Goal: Transaction & Acquisition: Obtain resource

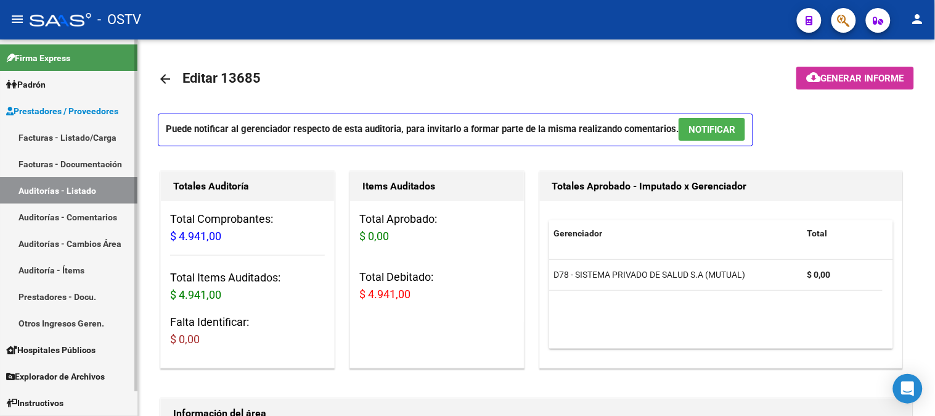
scroll to position [547, 0]
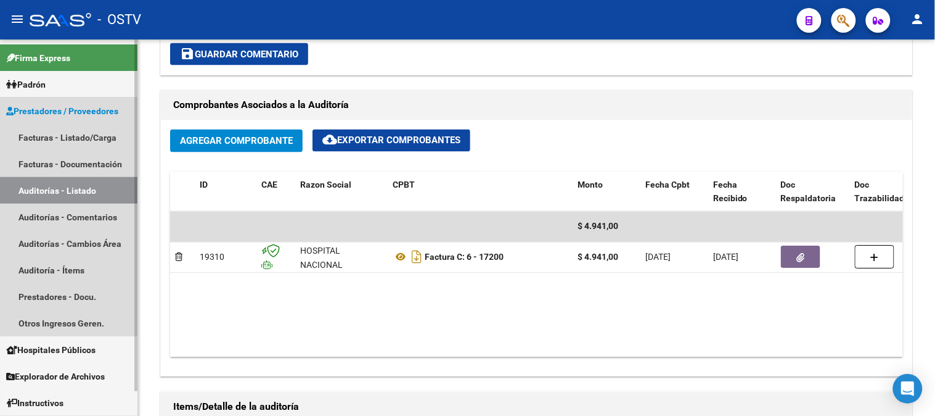
click at [63, 180] on link "Auditorías - Listado" at bounding box center [68, 190] width 137 height 27
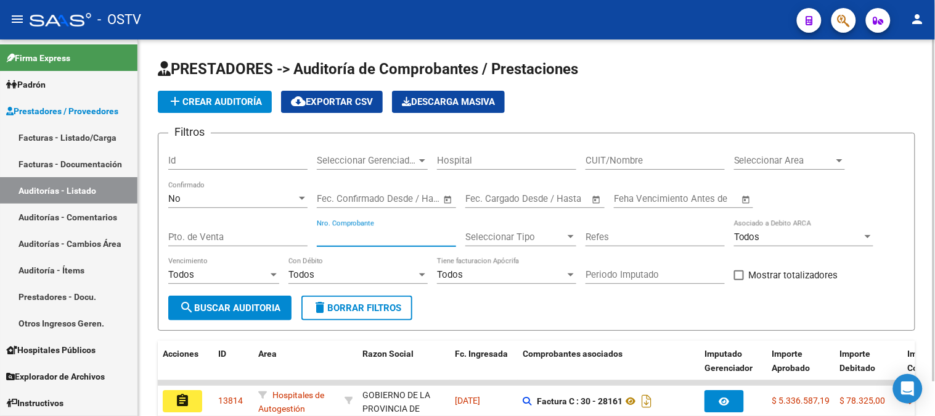
click at [341, 235] on input "Nro. Comprobante" at bounding box center [386, 236] width 139 height 11
type input "947"
click at [274, 194] on div "No" at bounding box center [232, 198] width 128 height 11
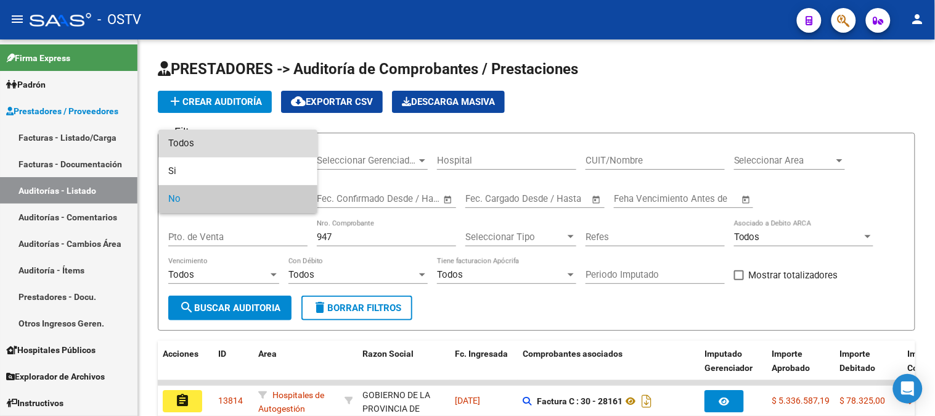
click at [267, 146] on span "Todos" at bounding box center [237, 143] width 139 height 28
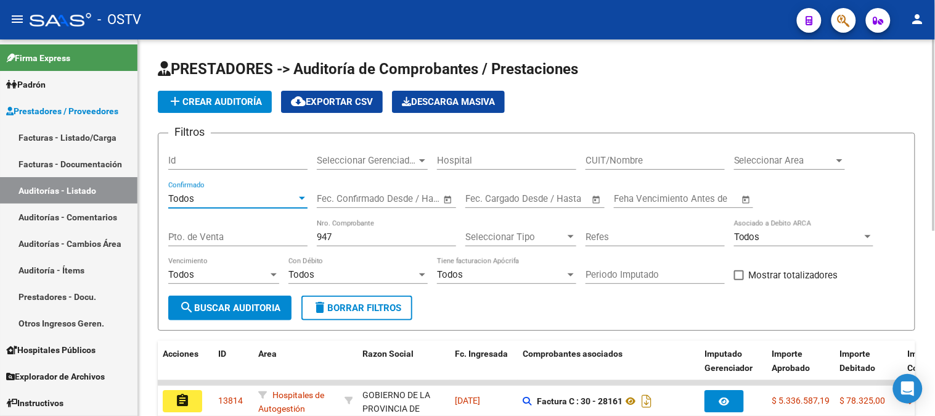
click at [238, 305] on span "search Buscar Auditoria" at bounding box center [229, 307] width 101 height 11
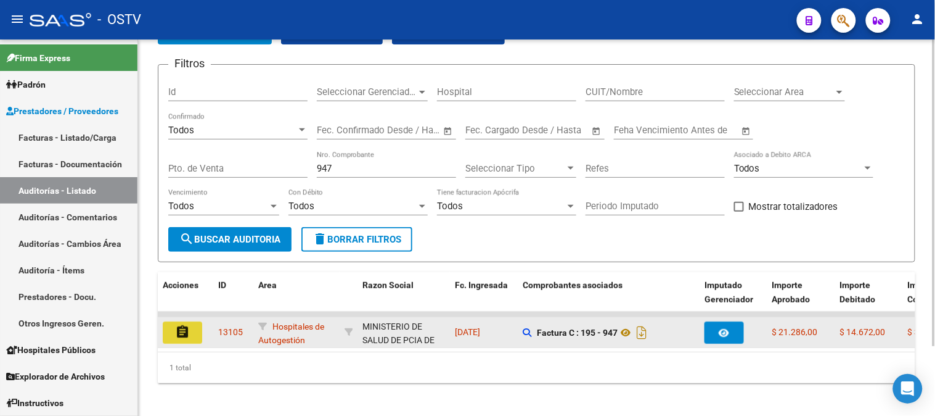
click at [173, 331] on button "assignment" at bounding box center [182, 332] width 39 height 22
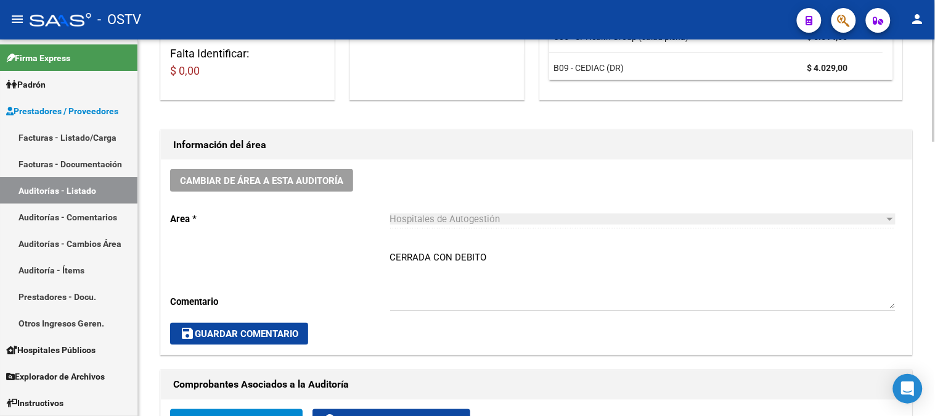
scroll to position [274, 0]
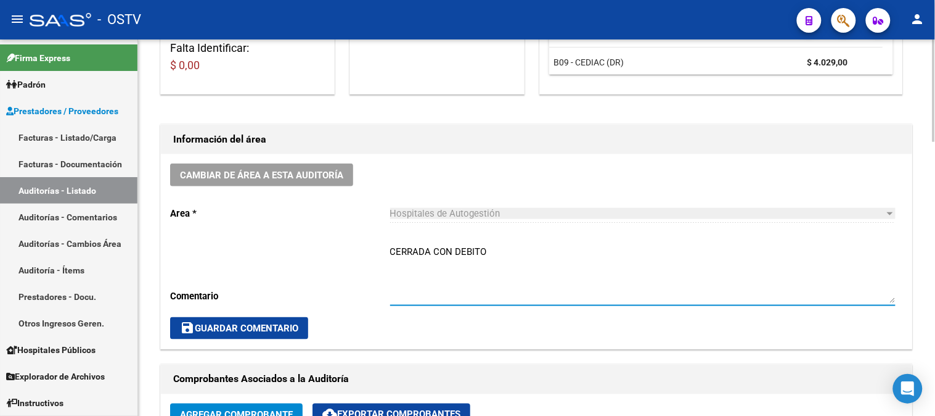
drag, startPoint x: 492, startPoint y: 253, endPoint x: 455, endPoint y: 247, distance: 37.5
click at [455, 247] on textarea "CERRADA CON DEBITO" at bounding box center [643, 274] width 506 height 58
type textarea "CERRADA CON NC"
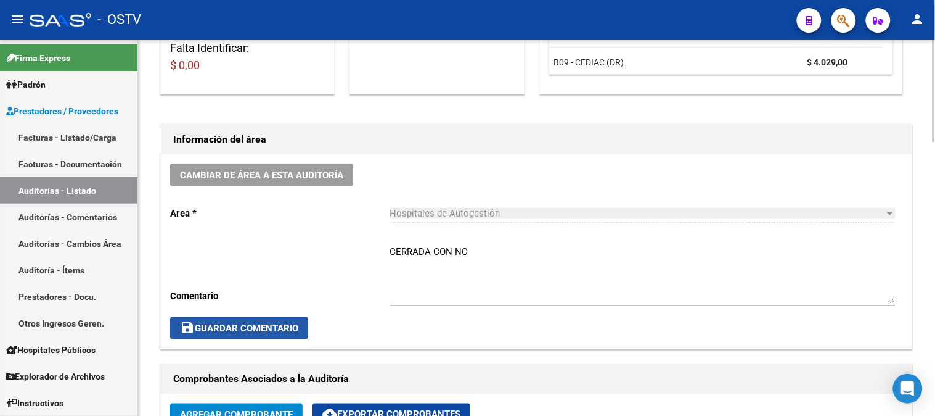
click at [250, 337] on button "save Guardar Comentario" at bounding box center [239, 328] width 138 height 22
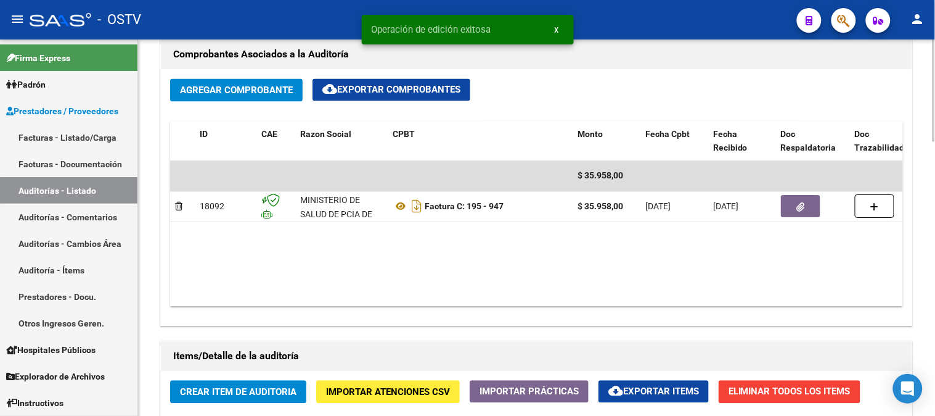
scroll to position [616, 0]
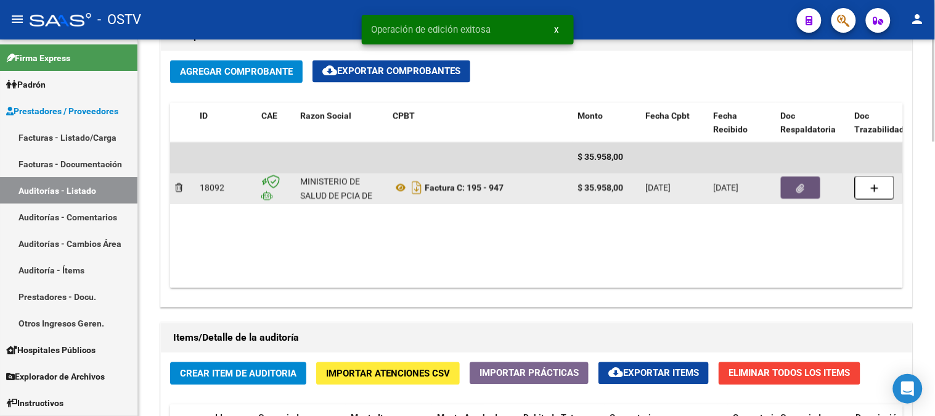
click at [811, 188] on button "button" at bounding box center [800, 188] width 39 height 22
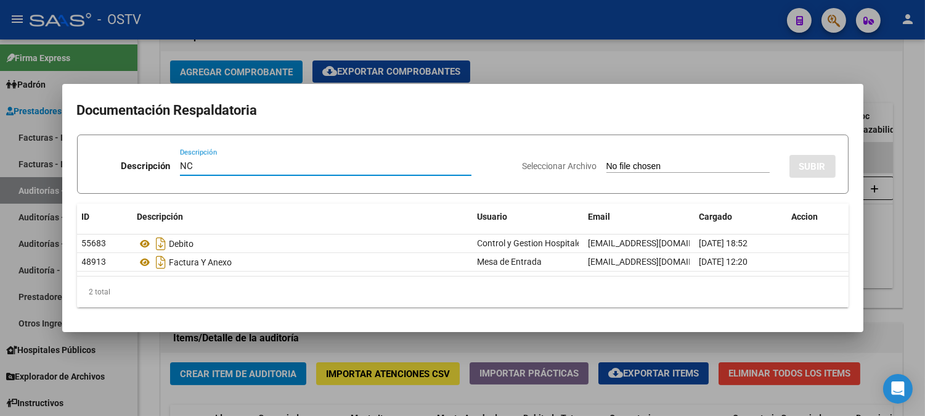
type input "NC"
click at [608, 165] on input "Seleccionar Archivo" at bounding box center [688, 167] width 163 height 12
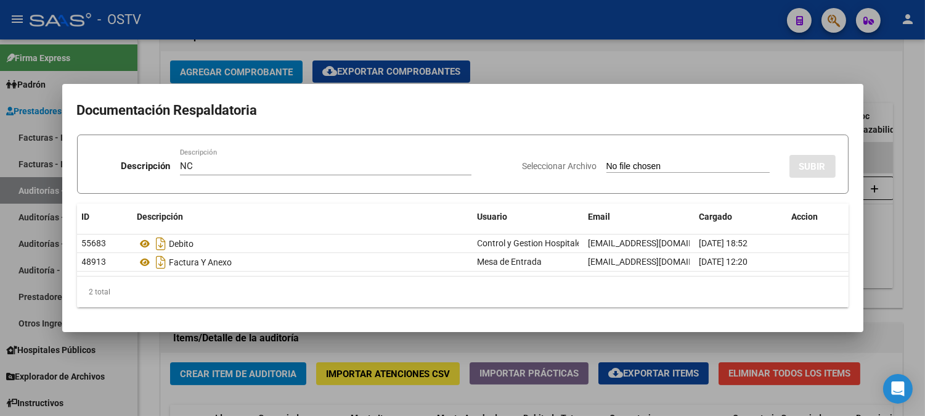
type input "C:\fakepath\195-947.pdf"
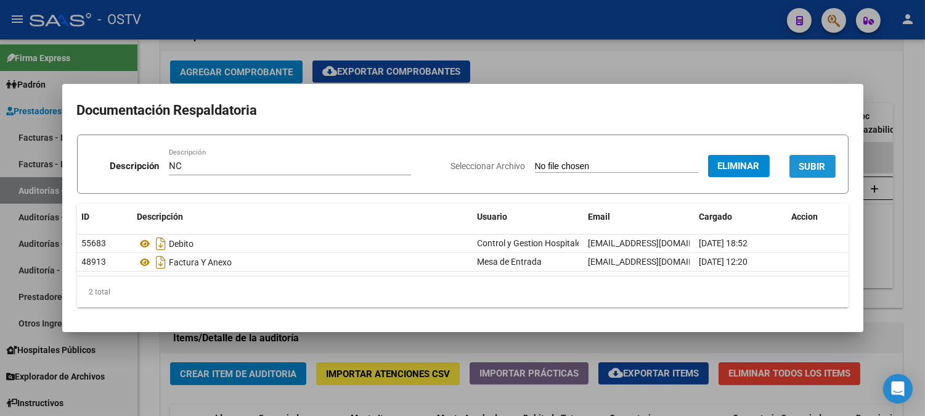
click at [824, 158] on button "SUBIR" at bounding box center [813, 166] width 46 height 23
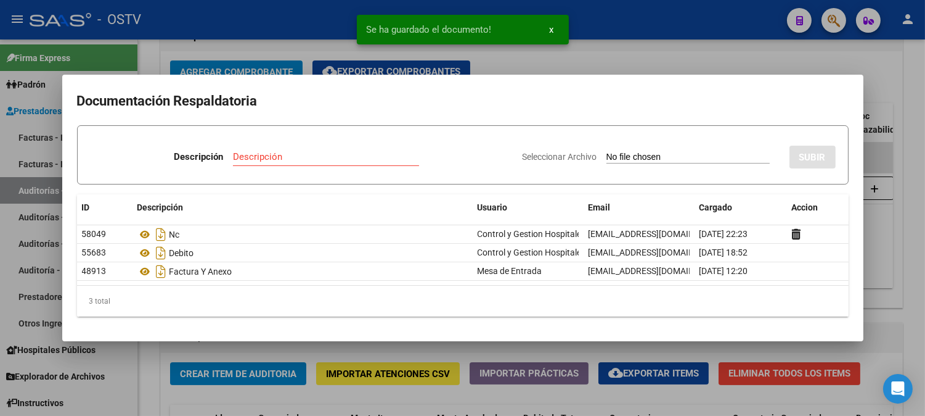
click at [726, 64] on div at bounding box center [462, 208] width 925 height 416
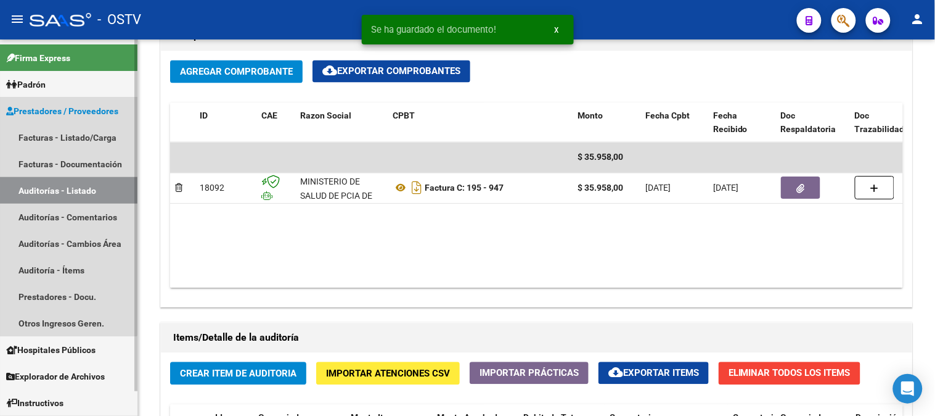
click at [46, 188] on link "Auditorías - Listado" at bounding box center [68, 190] width 137 height 27
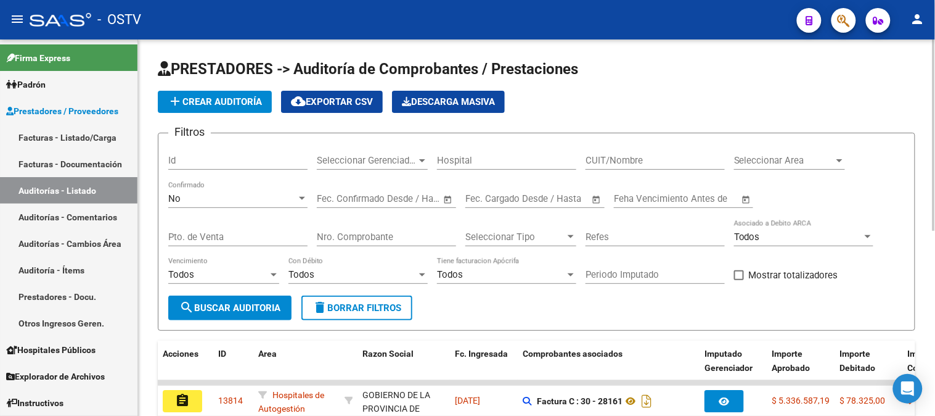
click at [343, 230] on div "Nro. Comprobante" at bounding box center [386, 232] width 139 height 27
type input "1248"
click at [236, 205] on div "No Confirmado" at bounding box center [237, 194] width 139 height 27
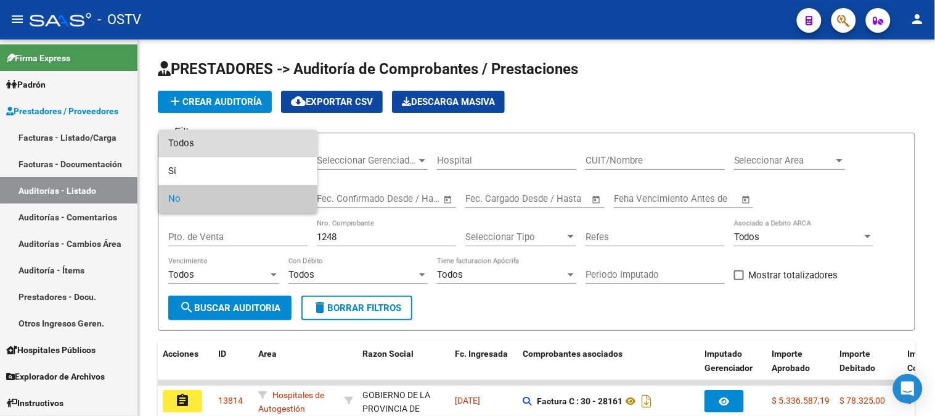
click at [213, 141] on span "Todos" at bounding box center [237, 143] width 139 height 28
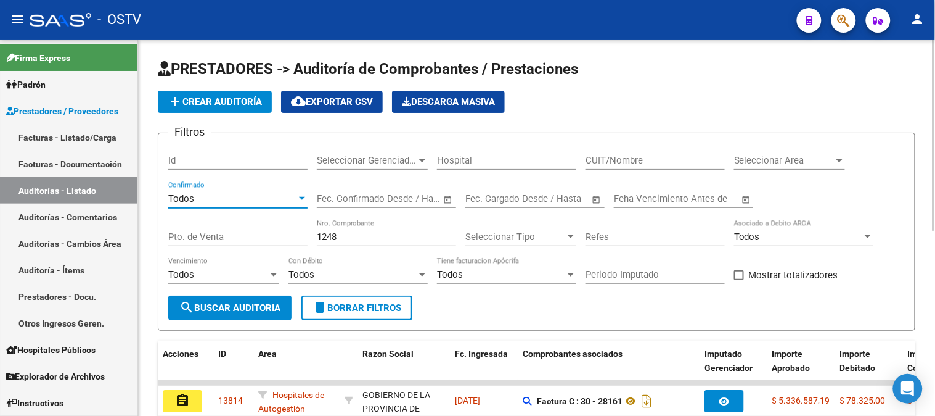
click at [258, 311] on span "search Buscar Auditoria" at bounding box center [229, 307] width 101 height 11
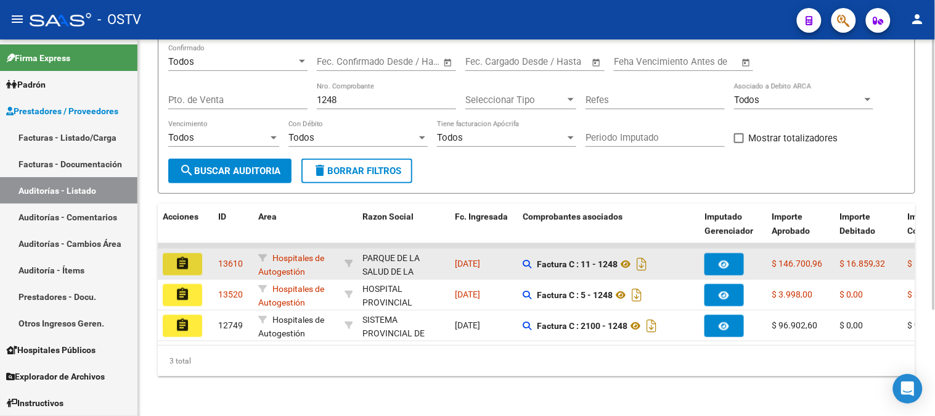
click at [194, 264] on button "assignment" at bounding box center [182, 264] width 39 height 22
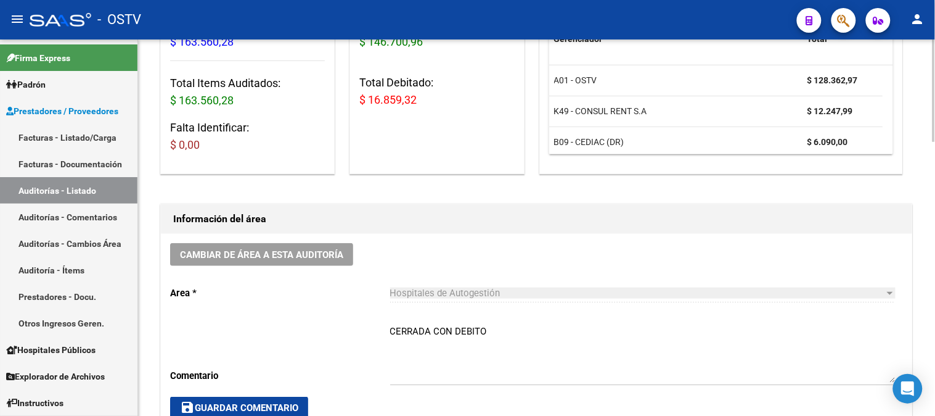
scroll to position [342, 0]
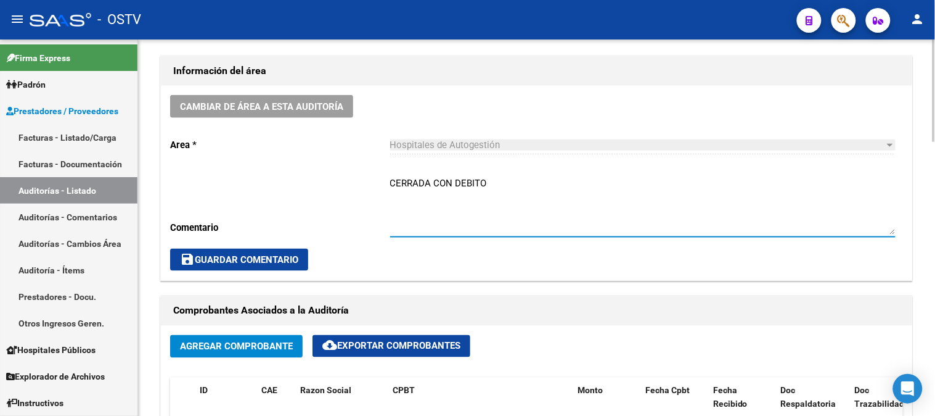
drag, startPoint x: 486, startPoint y: 184, endPoint x: 456, endPoint y: 186, distance: 29.7
click at [456, 186] on textarea "CERRADA CON DEBITO" at bounding box center [643, 205] width 506 height 58
type textarea "CERRADA CON NC"
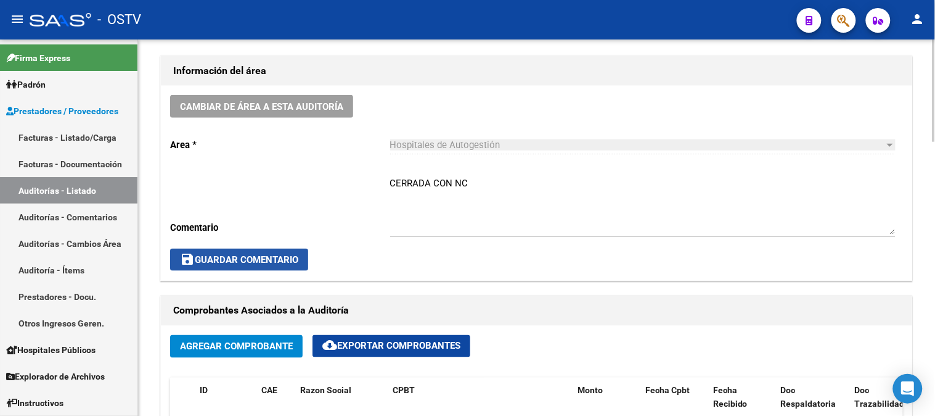
click at [295, 261] on span "save Guardar Comentario" at bounding box center [239, 259] width 118 height 11
click at [269, 263] on span "save Guardar Comentario" at bounding box center [239, 259] width 118 height 11
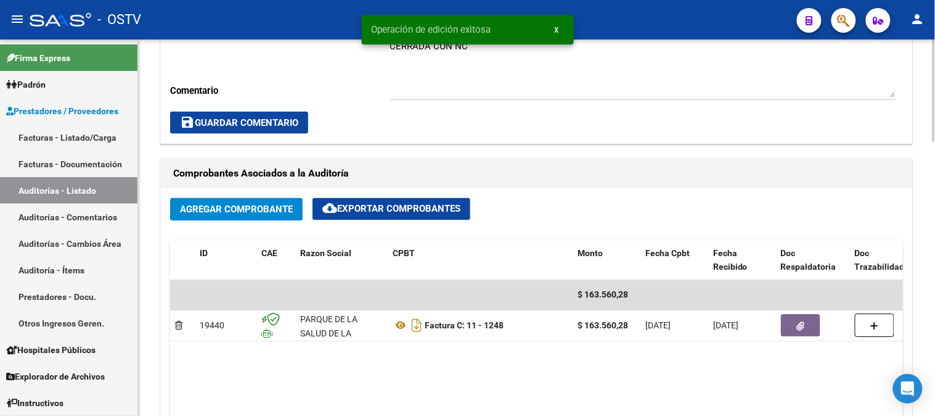
scroll to position [547, 0]
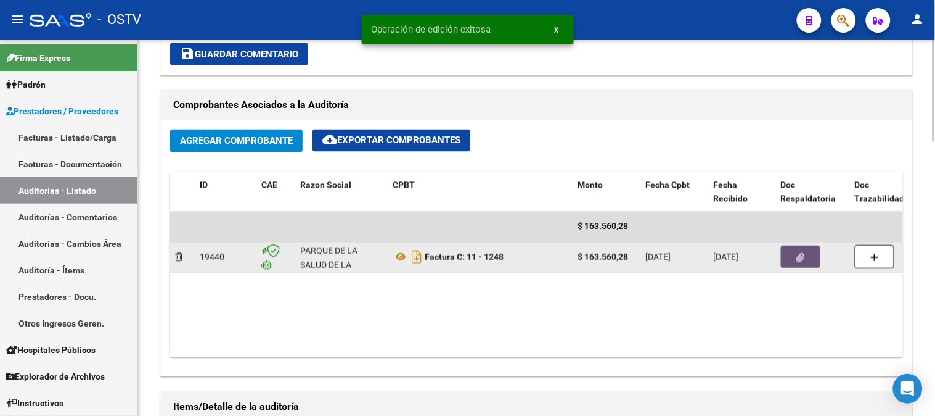
click at [800, 256] on icon "button" at bounding box center [801, 257] width 8 height 9
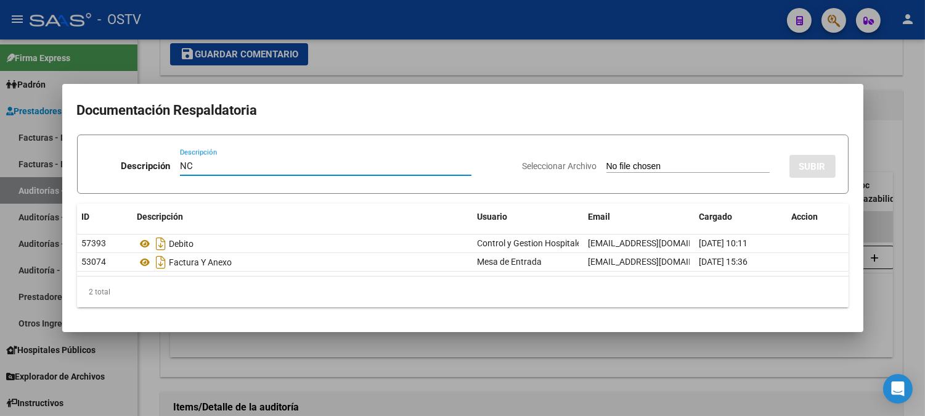
type input "NC"
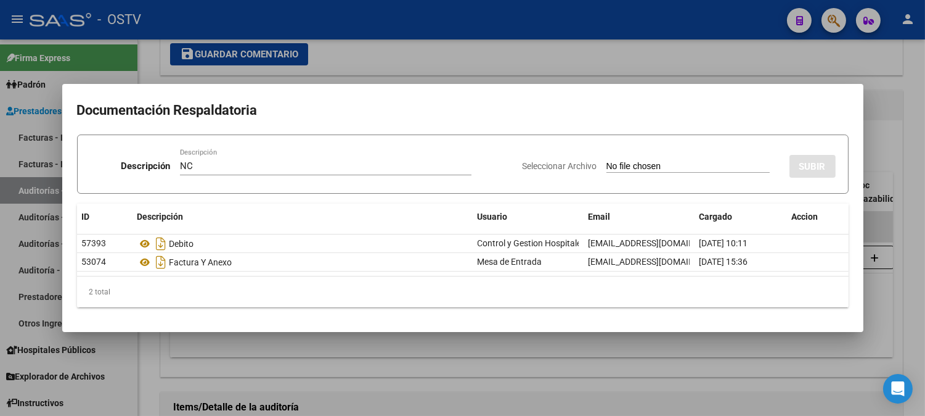
click at [650, 168] on input "Seleccionar Archivo" at bounding box center [688, 167] width 163 height 12
type input "C:\fakepath\NC 11-1248.pdf"
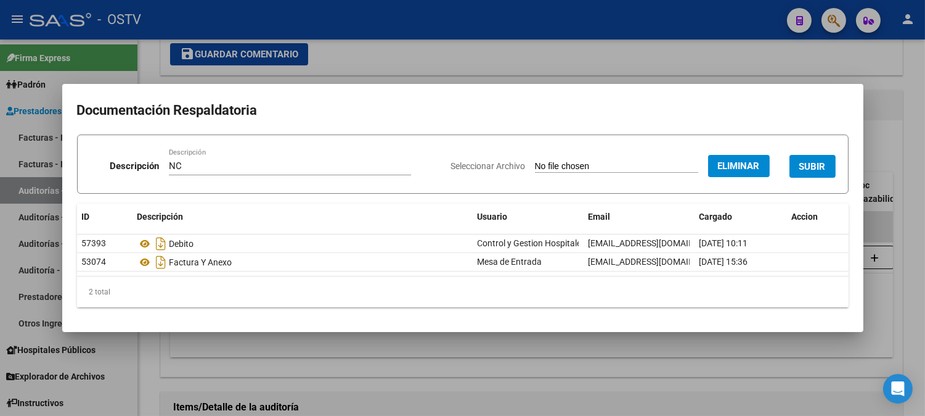
click at [816, 164] on span "SUBIR" at bounding box center [813, 166] width 27 height 11
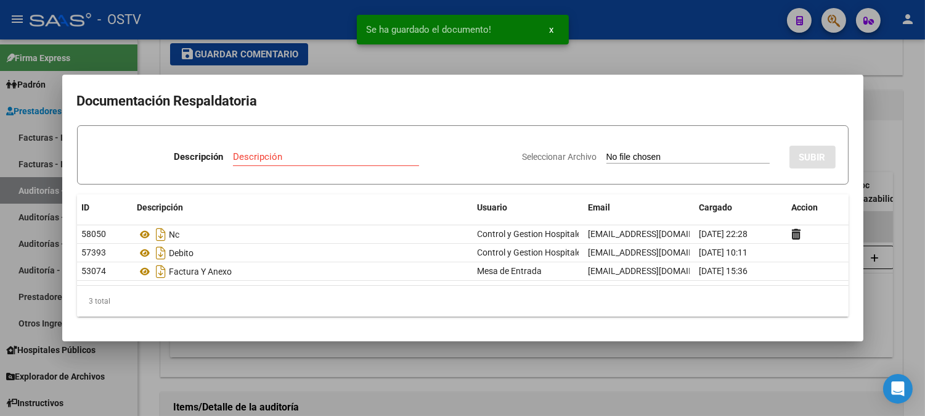
click at [880, 142] on div at bounding box center [462, 208] width 925 height 416
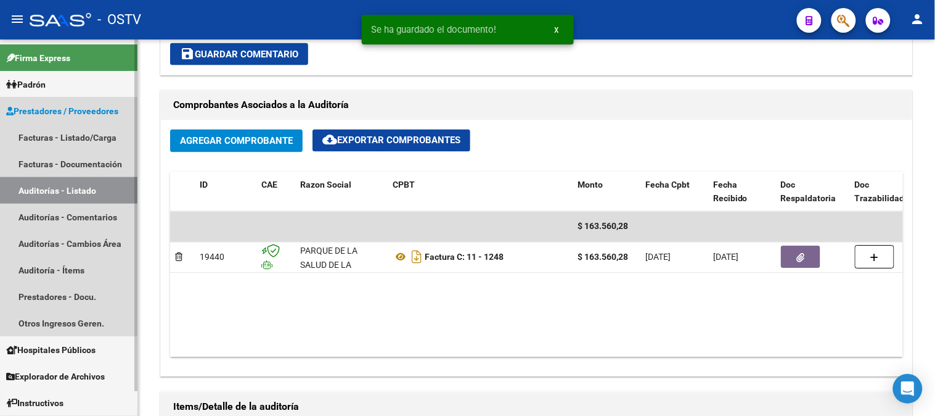
click at [88, 195] on link "Auditorías - Listado" at bounding box center [68, 190] width 137 height 27
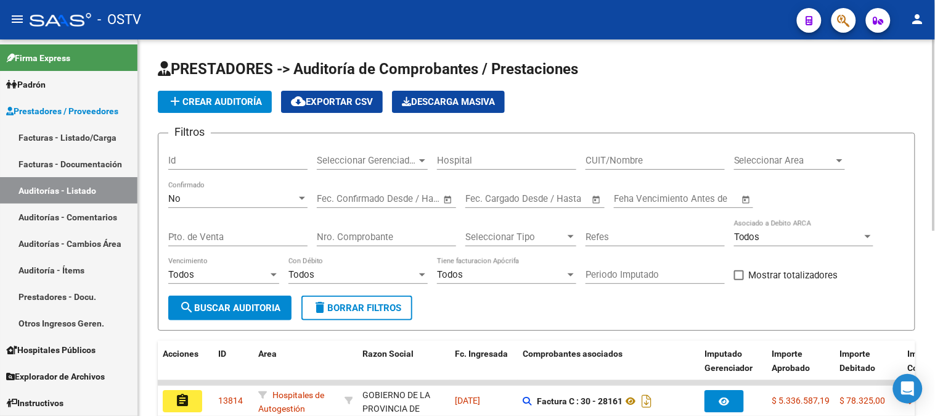
click at [367, 231] on input "Nro. Comprobante" at bounding box center [386, 236] width 139 height 11
type input "5522"
click at [198, 200] on div "No" at bounding box center [232, 198] width 128 height 11
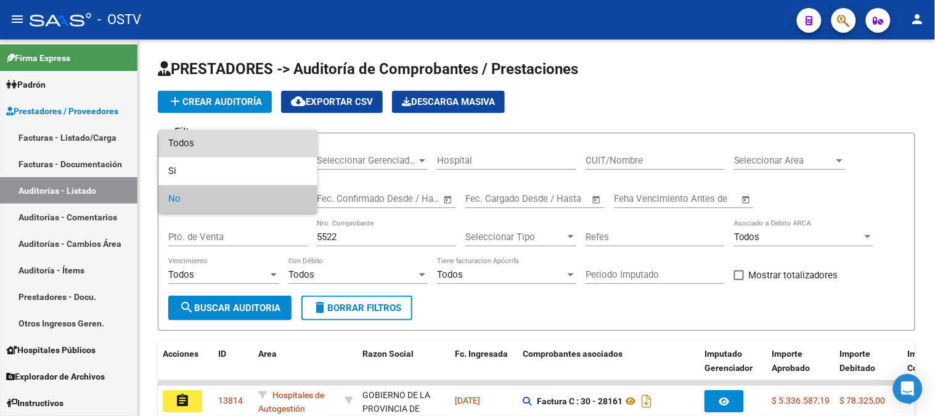
click at [207, 144] on span "Todos" at bounding box center [237, 143] width 139 height 28
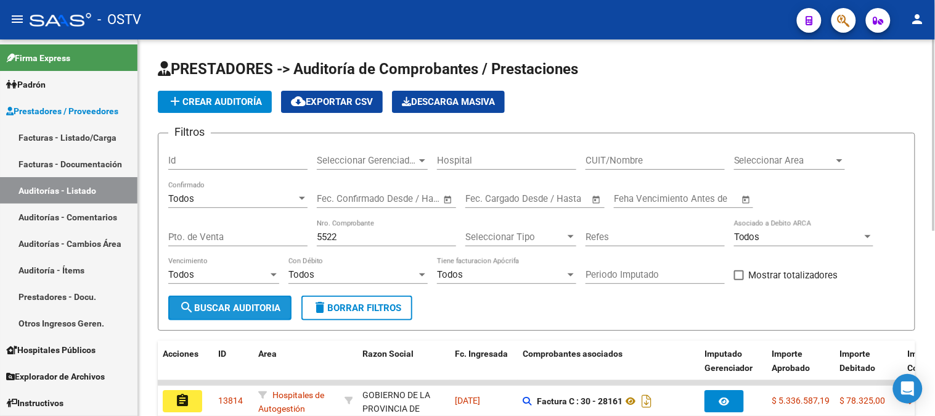
click at [251, 308] on span "search Buscar Auditoria" at bounding box center [229, 307] width 101 height 11
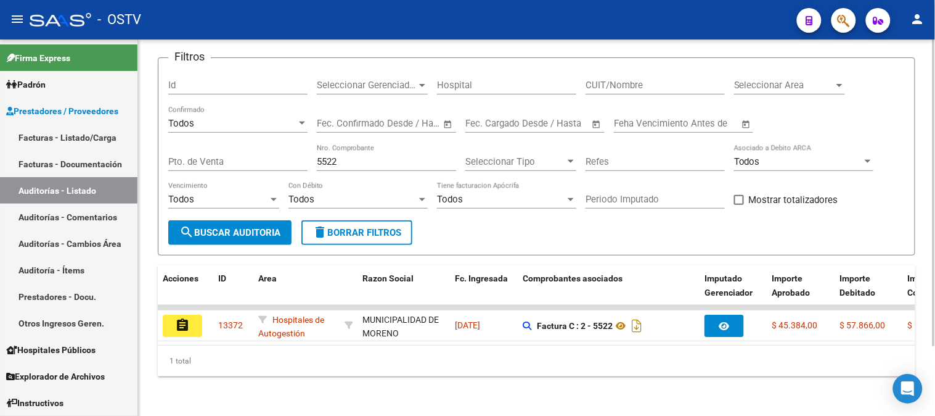
scroll to position [85, 0]
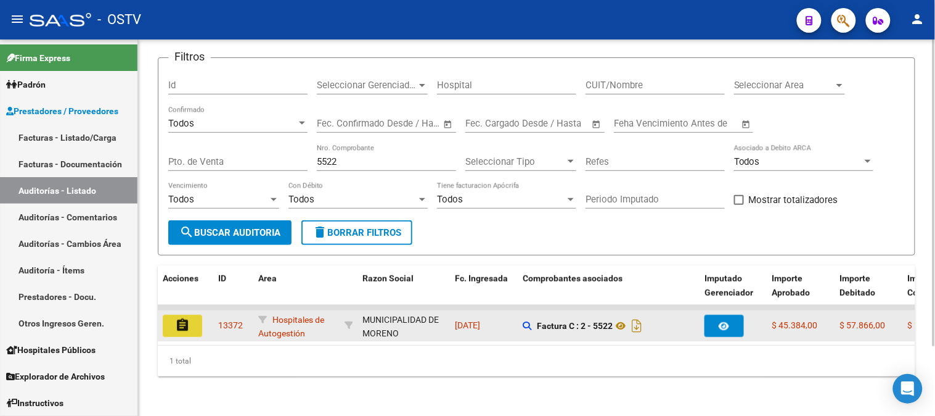
click at [177, 317] on mat-icon "assignment" at bounding box center [182, 324] width 15 height 15
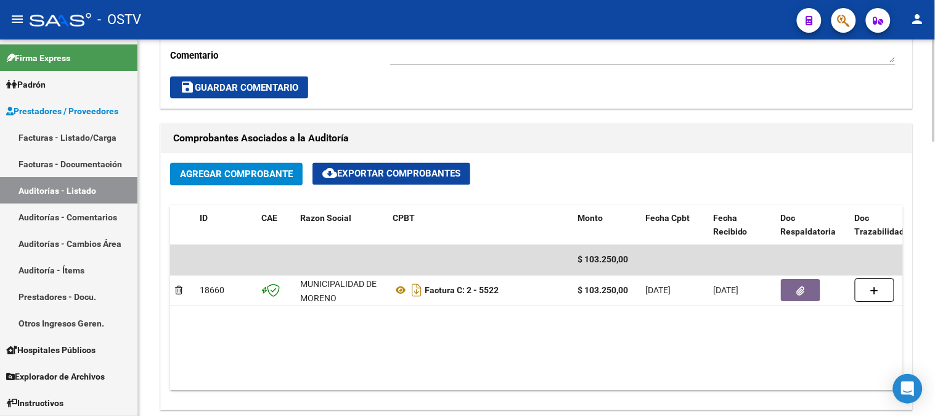
scroll to position [547, 0]
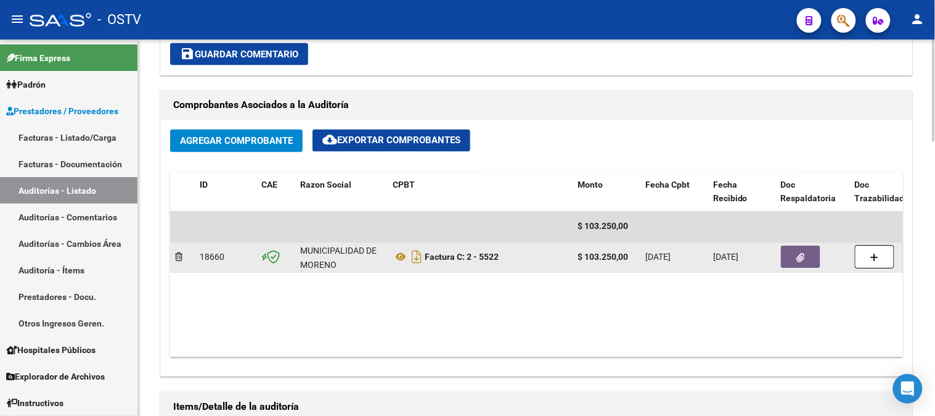
click at [809, 253] on button "button" at bounding box center [800, 257] width 39 height 22
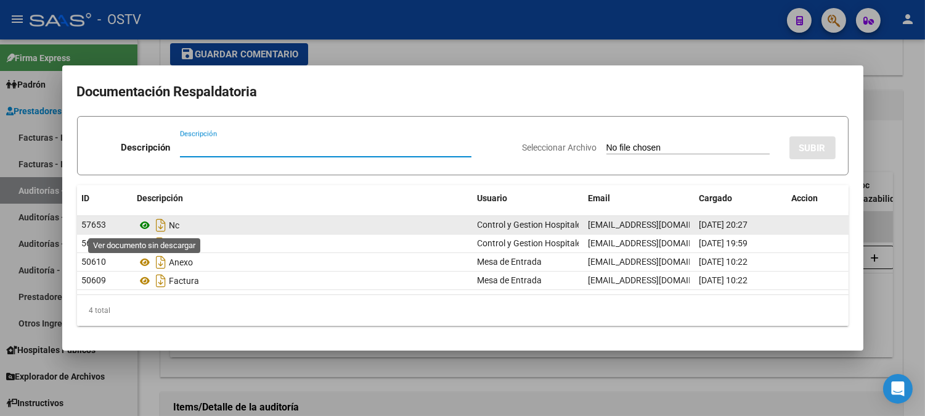
click at [145, 223] on icon at bounding box center [145, 225] width 16 height 15
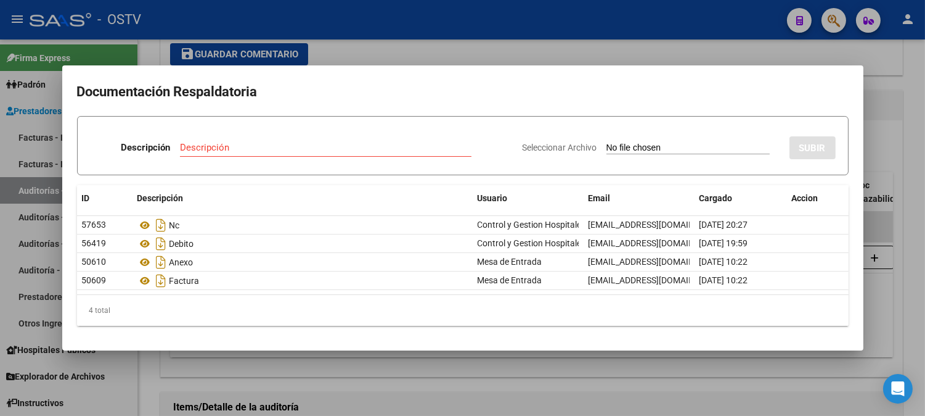
click at [334, 55] on div at bounding box center [462, 208] width 925 height 416
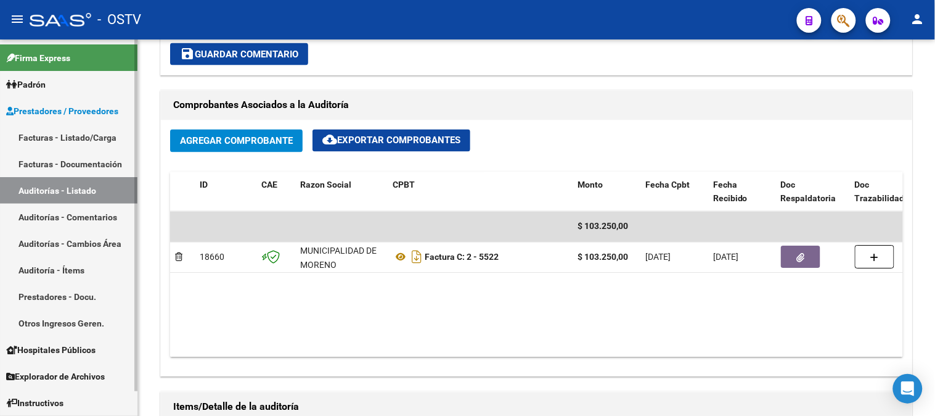
click at [80, 192] on link "Auditorías - Listado" at bounding box center [68, 190] width 137 height 27
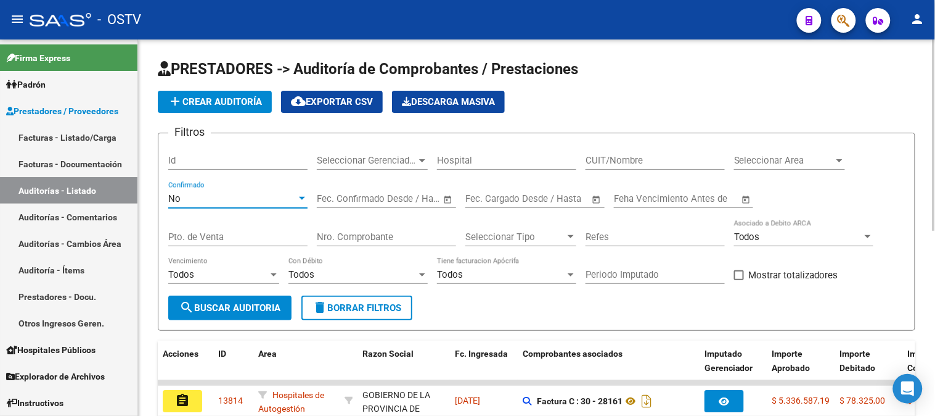
click at [184, 195] on div "No" at bounding box center [232, 198] width 128 height 11
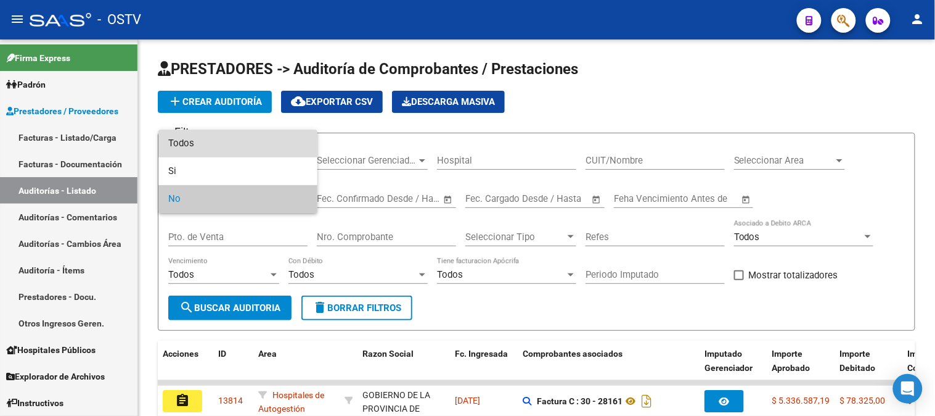
click at [181, 138] on span "Todos" at bounding box center [237, 143] width 139 height 28
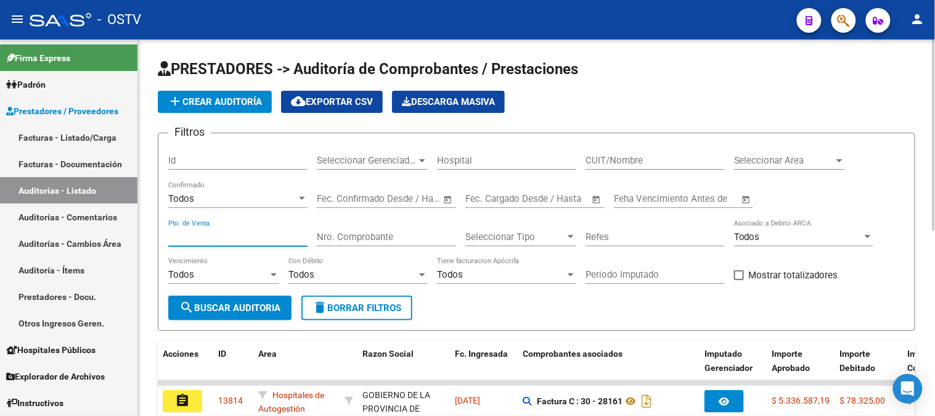
click at [226, 232] on input "Pto. de Venta" at bounding box center [237, 236] width 139 height 11
type input "45"
click at [403, 241] on input "Nro. Comprobante" at bounding box center [386, 236] width 139 height 11
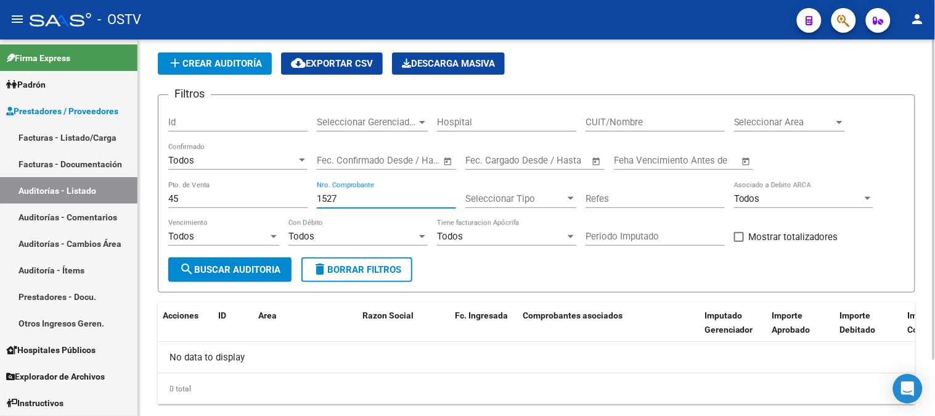
scroll to position [65, 0]
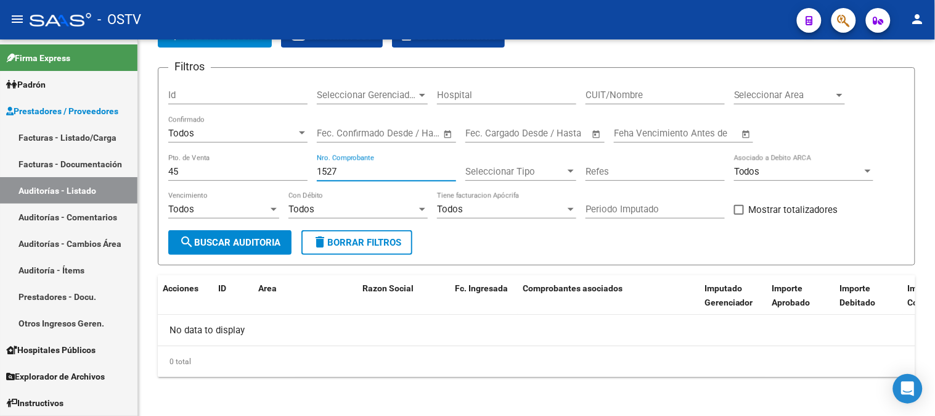
type input "1527"
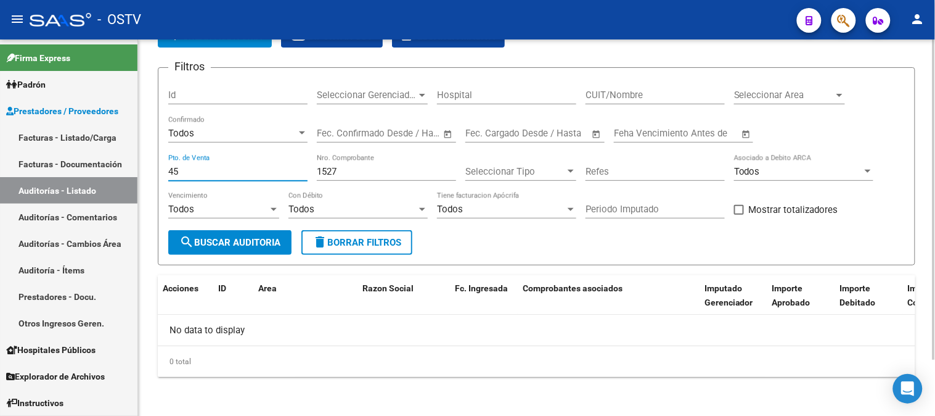
drag, startPoint x: 186, startPoint y: 174, endPoint x: 150, endPoint y: 181, distance: 36.5
click at [159, 179] on form "Filtros Id Seleccionar Gerenciador Seleccionar Gerenciador Hospital CUIT/Nombre…" at bounding box center [537, 166] width 758 height 198
type input "16"
drag, startPoint x: 344, startPoint y: 170, endPoint x: 299, endPoint y: 179, distance: 45.8
click at [299, 179] on div "Filtros Id Seleccionar Gerenciador Seleccionar Gerenciador Hospital CUIT/Nombre…" at bounding box center [536, 154] width 737 height 152
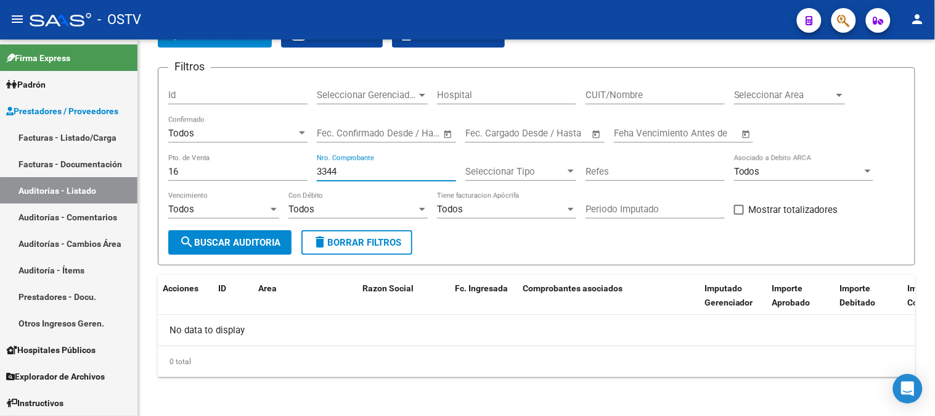
type input "3344"
click at [183, 171] on input "16" at bounding box center [237, 171] width 139 height 11
type input "10"
drag, startPoint x: 342, startPoint y: 175, endPoint x: 321, endPoint y: 179, distance: 21.3
click at [321, 179] on div "3344 Nro. Comprobante" at bounding box center [386, 167] width 139 height 27
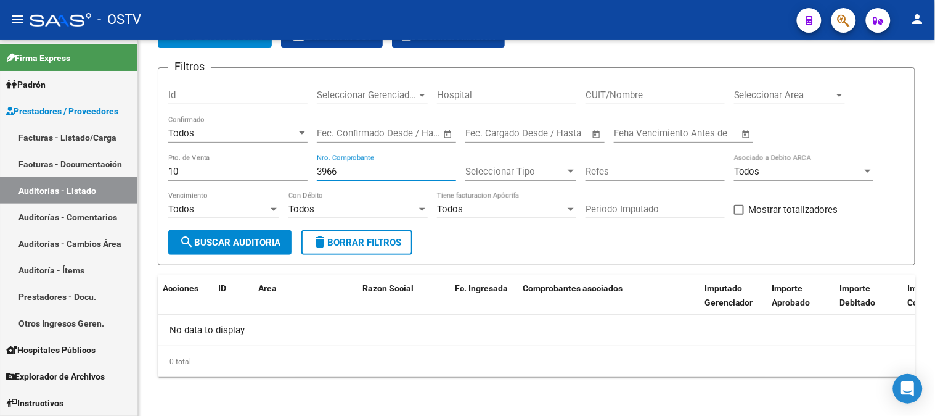
type input "3966"
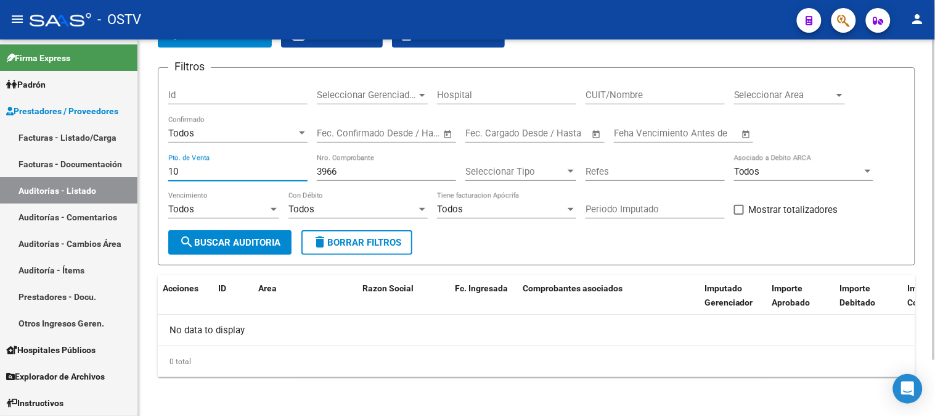
drag, startPoint x: 179, startPoint y: 173, endPoint x: 154, endPoint y: 174, distance: 24.7
click at [154, 174] on div "PRESTADORES -> Auditoría de Comprobantes / Prestaciones add Crear Auditoría clo…" at bounding box center [536, 195] width 797 height 442
type input "30"
drag, startPoint x: 343, startPoint y: 174, endPoint x: 277, endPoint y: 173, distance: 65.3
click at [310, 177] on div "Filtros Id Seleccionar Gerenciador Seleccionar Gerenciador Hospital CUIT/Nombre…" at bounding box center [536, 154] width 737 height 152
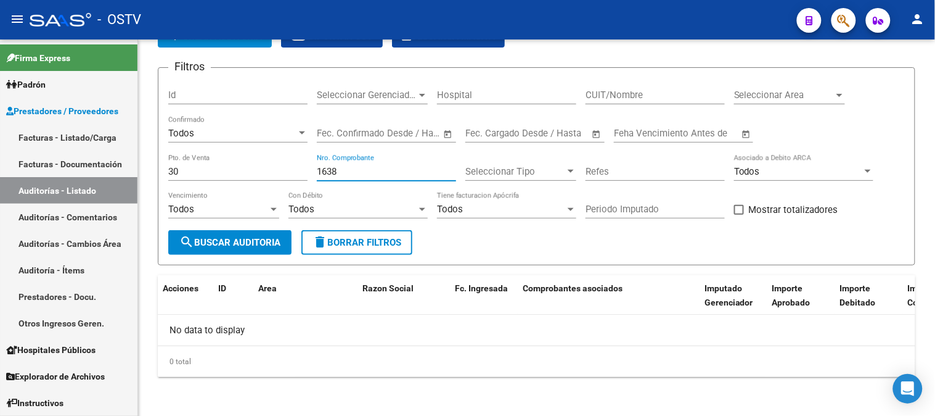
type input "1638"
drag, startPoint x: 186, startPoint y: 170, endPoint x: 134, endPoint y: 180, distance: 53.4
click at [134, 180] on mat-sidenav-container "Firma Express Padrón Afiliados Empadronados Movimientos de Afiliados Padrón Ági…" at bounding box center [467, 227] width 935 height 376
type input "158"
drag, startPoint x: 340, startPoint y: 175, endPoint x: 302, endPoint y: 173, distance: 38.3
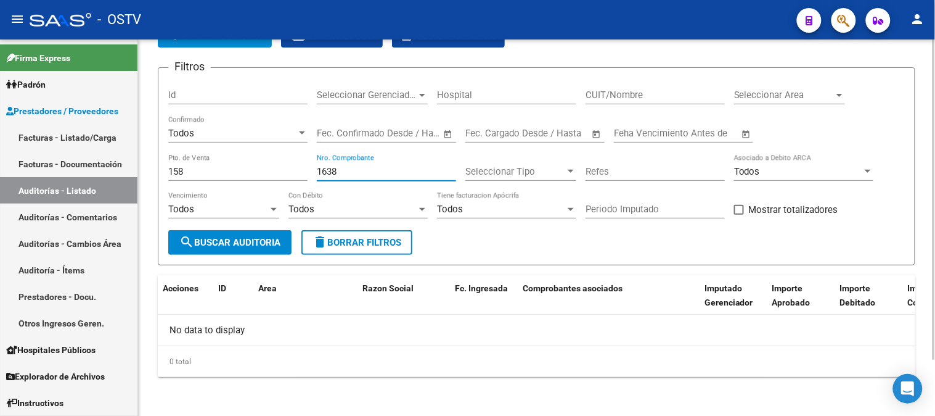
click at [306, 173] on div "Filtros Id Seleccionar Gerenciador Seleccionar Gerenciador Hospital CUIT/Nombre…" at bounding box center [536, 154] width 737 height 152
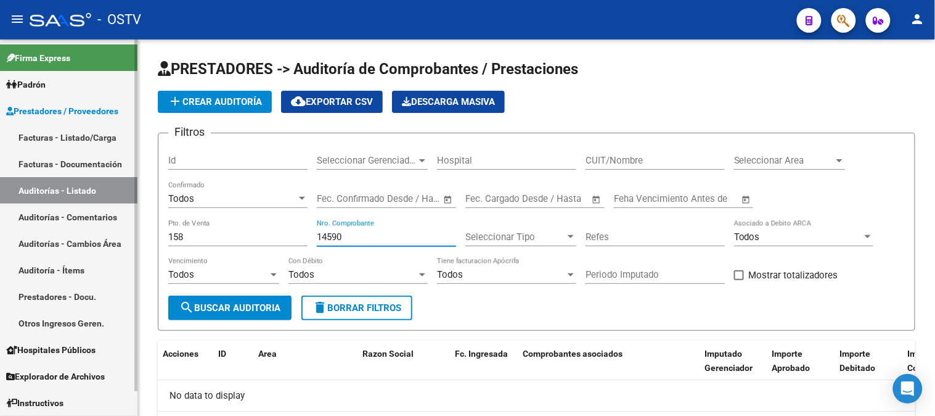
type input "14590"
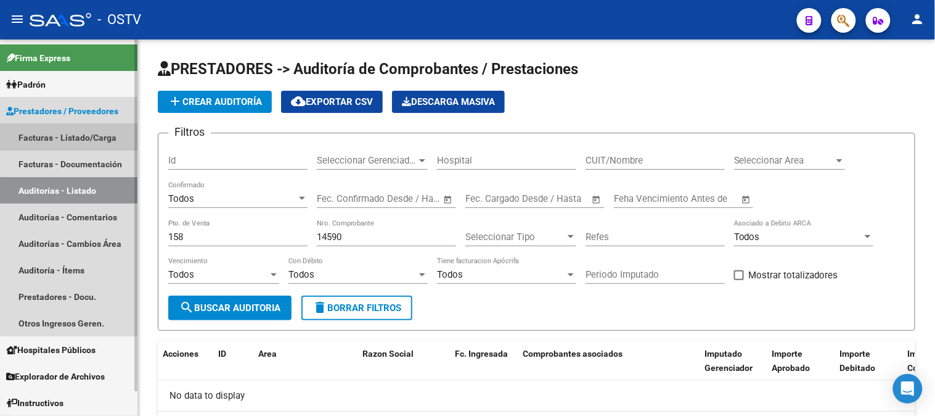
click at [75, 136] on link "Facturas - Listado/Carga" at bounding box center [68, 137] width 137 height 27
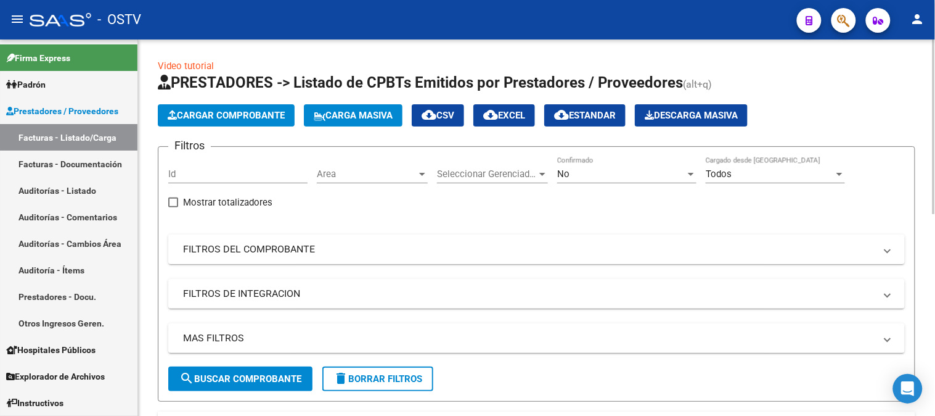
click at [224, 254] on mat-panel-title "FILTROS DEL COMPROBANTE" at bounding box center [529, 249] width 692 height 14
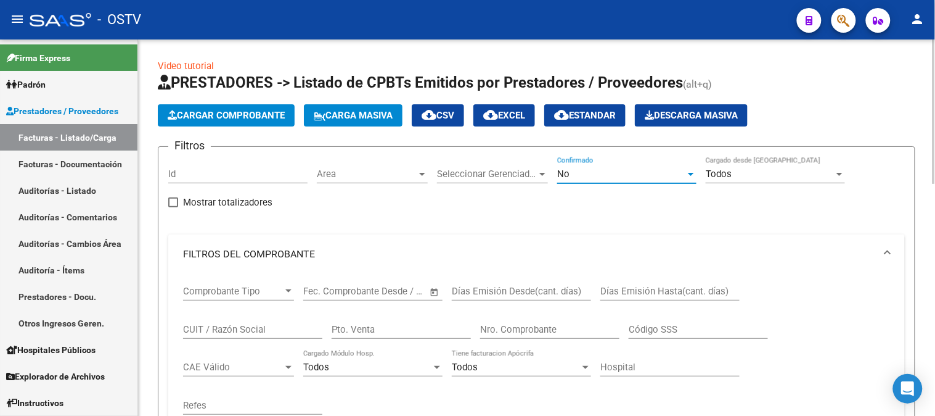
click at [609, 170] on div "No" at bounding box center [621, 173] width 128 height 11
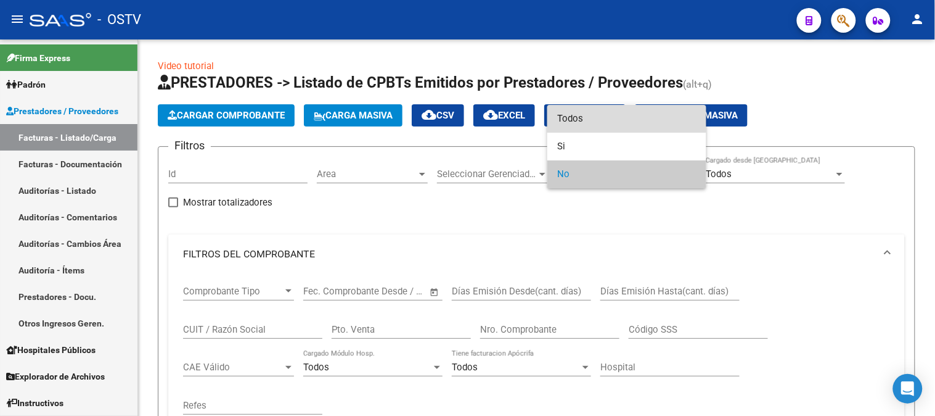
click at [607, 116] on span "Todos" at bounding box center [626, 119] width 139 height 28
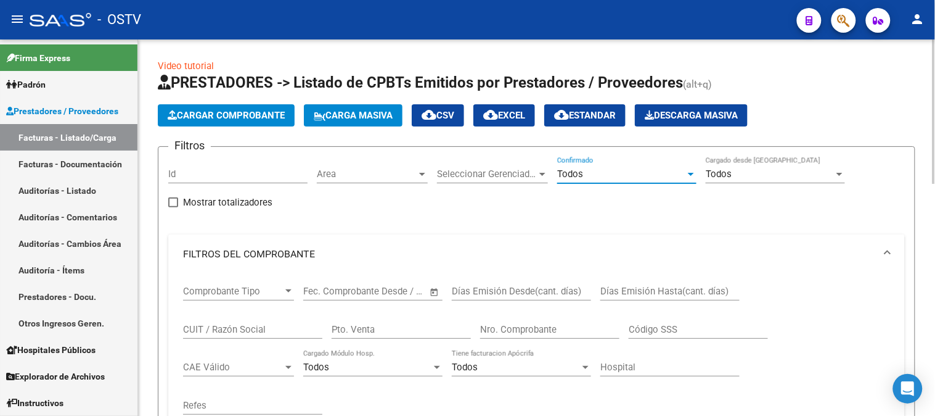
click at [388, 321] on div "Pto. Venta" at bounding box center [401, 325] width 139 height 27
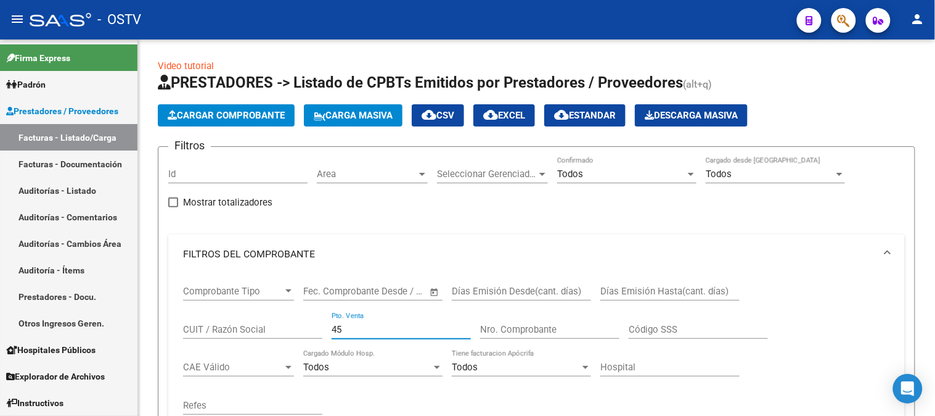
type input "45"
click at [494, 319] on div "Nro. Comprobante" at bounding box center [549, 325] width 139 height 27
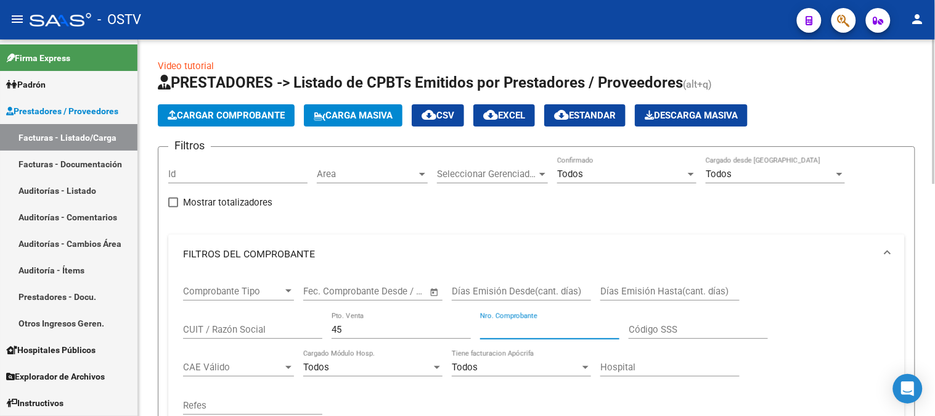
click at [499, 330] on input "Nro. Comprobante" at bounding box center [549, 329] width 139 height 11
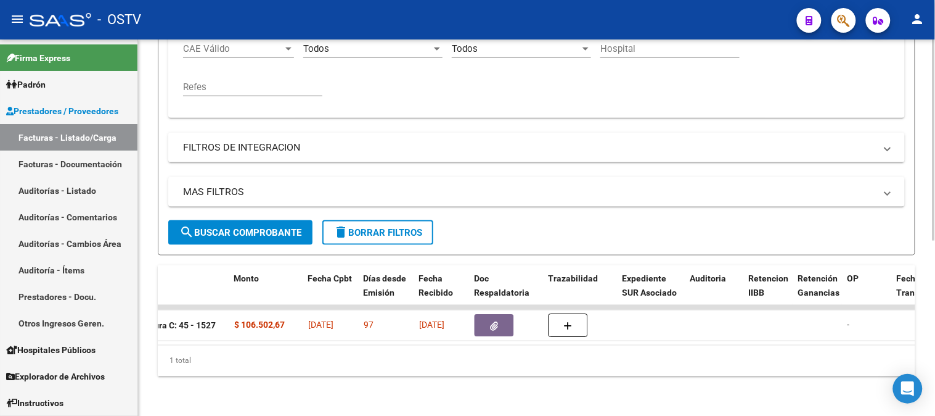
scroll to position [0, 528]
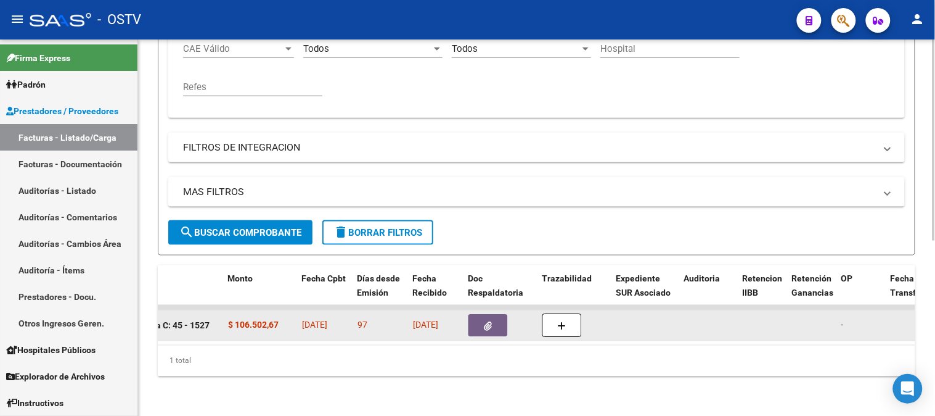
type input "1527"
click at [475, 314] on button "button" at bounding box center [488, 325] width 39 height 22
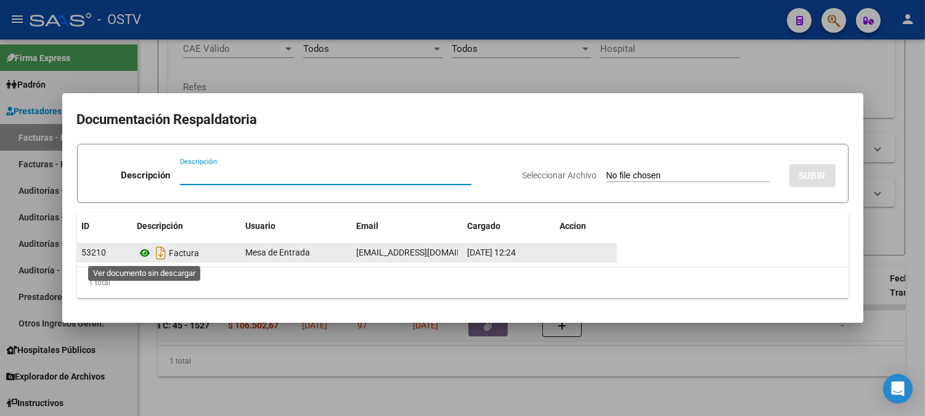
click at [146, 253] on icon at bounding box center [145, 252] width 16 height 15
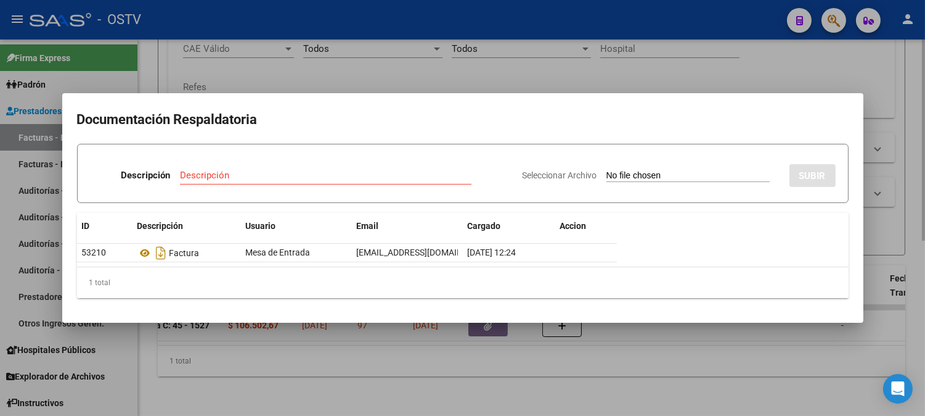
click at [583, 54] on div at bounding box center [462, 208] width 925 height 416
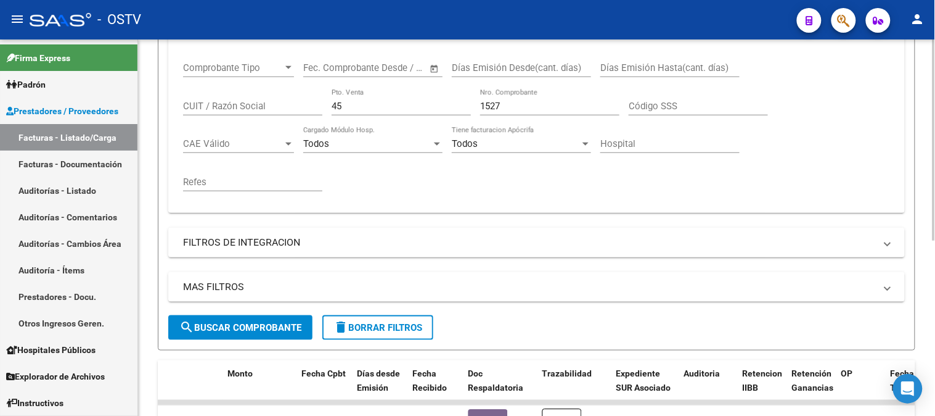
scroll to position [191, 0]
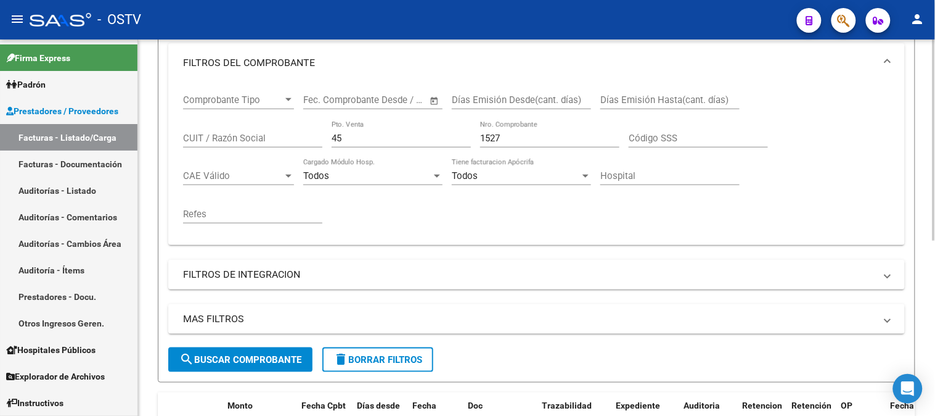
drag, startPoint x: 349, startPoint y: 129, endPoint x: 324, endPoint y: 137, distance: 25.9
click at [324, 137] on div "Comprobante Tipo Comprobante Tipo Start date – End date Fec. Comprobante Desde …" at bounding box center [536, 159] width 707 height 152
drag, startPoint x: 347, startPoint y: 138, endPoint x: 327, endPoint y: 137, distance: 20.4
click at [327, 137] on div "Comprobante Tipo Comprobante Tipo Start date – End date Fec. Comprobante Desde …" at bounding box center [536, 159] width 707 height 152
type input "158"
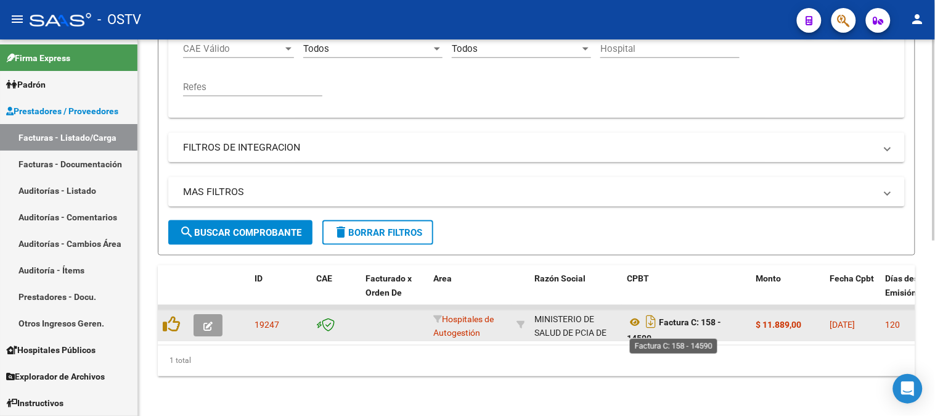
scroll to position [7, 0]
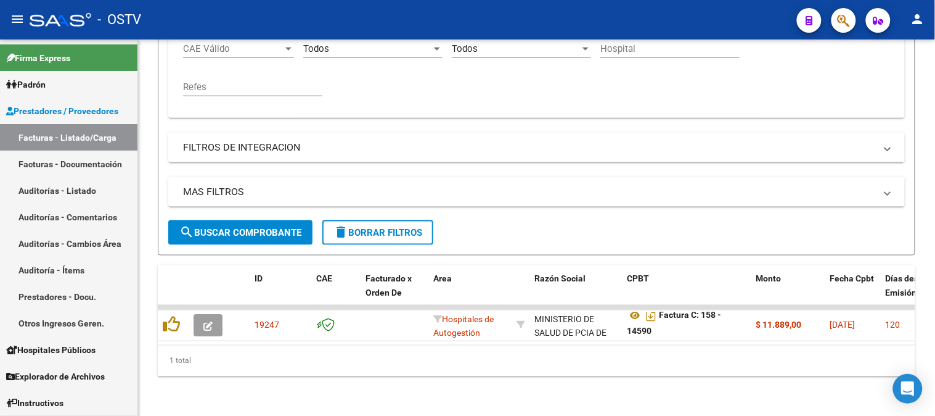
type input "14590"
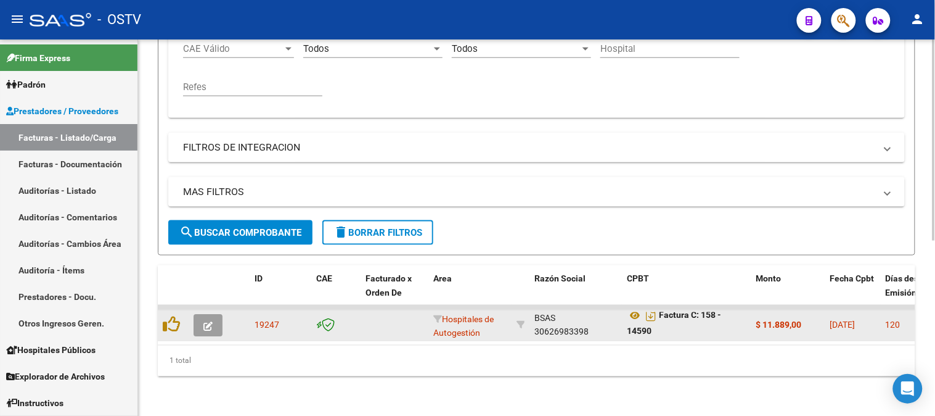
scroll to position [1, 0]
drag, startPoint x: 556, startPoint y: 310, endPoint x: 565, endPoint y: 324, distance: 16.1
click at [565, 324] on div "MINISTERIO DE SALUD DE PCIA DE BSAS 30626983398" at bounding box center [575, 324] width 83 height 26
click at [635, 308] on icon at bounding box center [635, 315] width 16 height 15
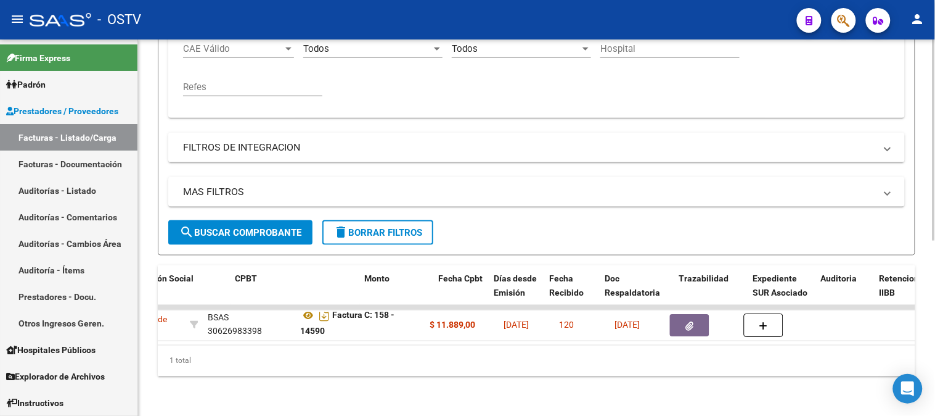
scroll to position [0, 404]
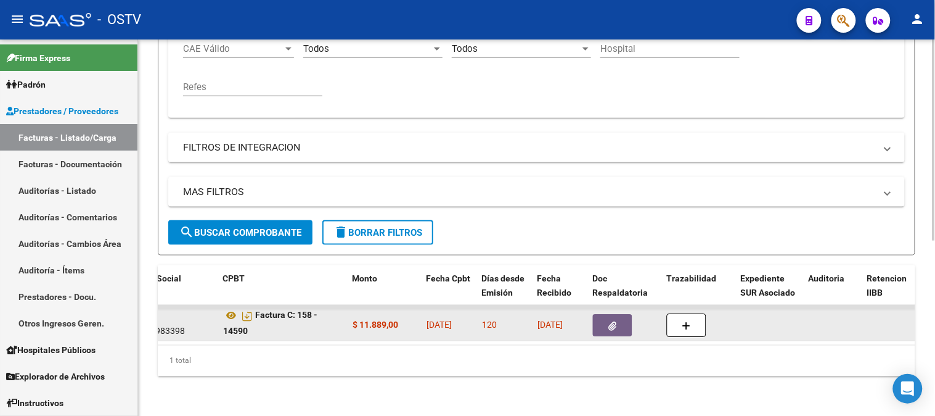
click at [609, 321] on icon "button" at bounding box center [613, 325] width 8 height 9
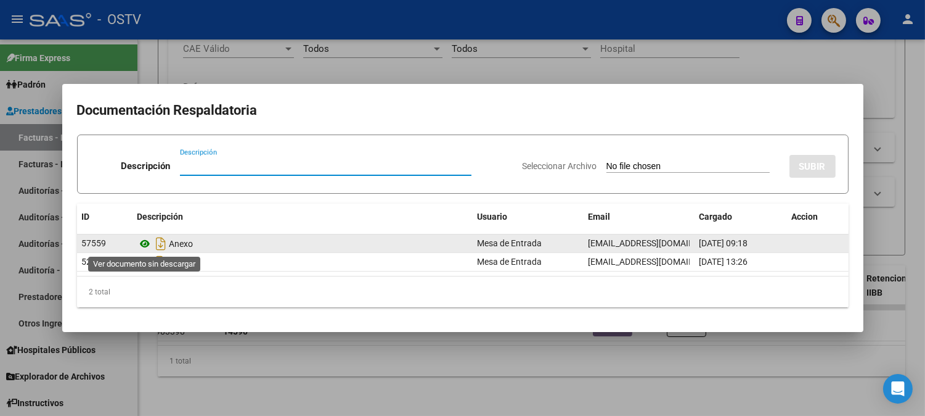
click at [145, 242] on icon at bounding box center [145, 243] width 16 height 15
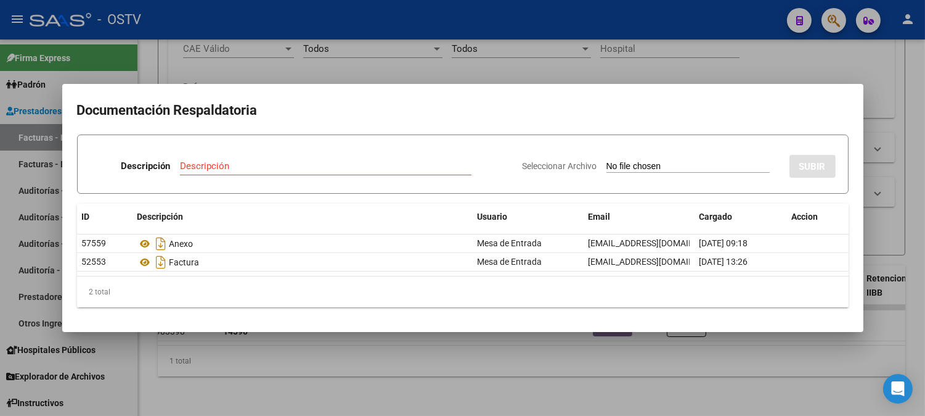
click at [374, 66] on div at bounding box center [462, 208] width 925 height 416
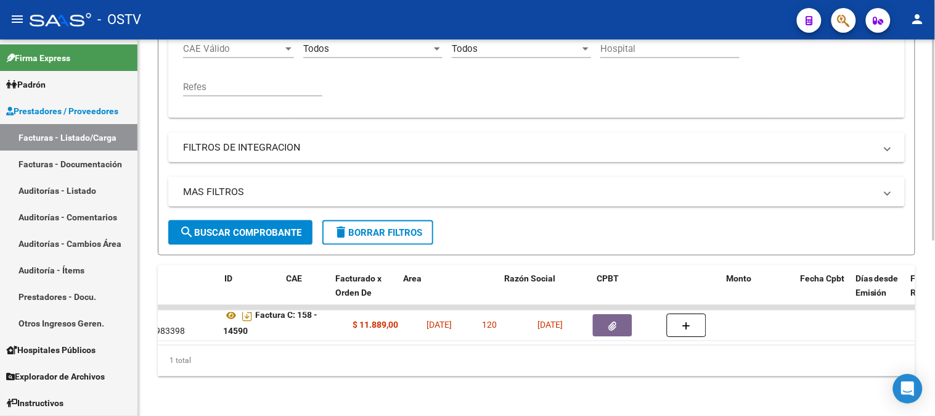
scroll to position [0, 0]
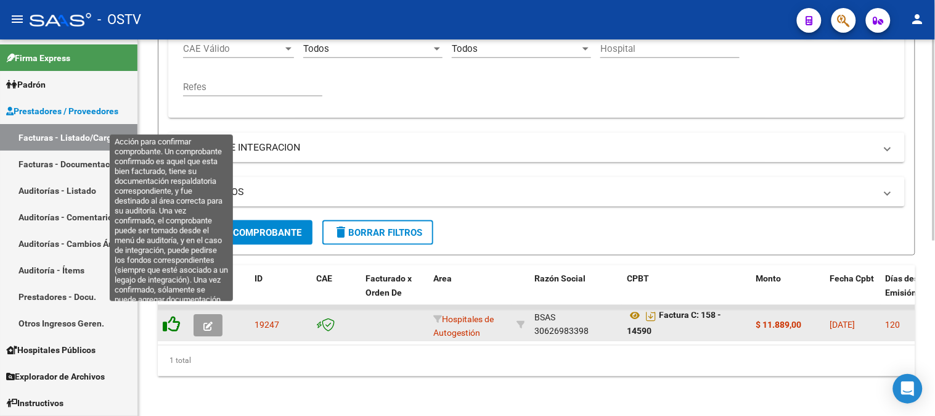
click at [167, 316] on icon at bounding box center [171, 324] width 17 height 17
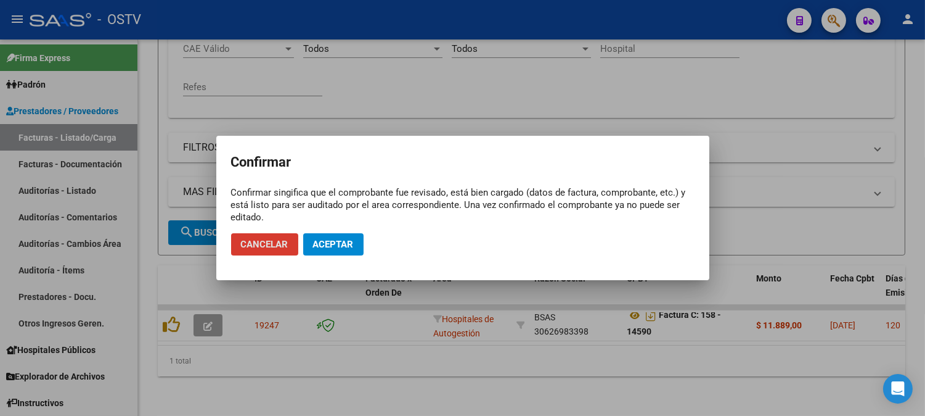
click at [343, 251] on button "Aceptar" at bounding box center [333, 244] width 60 height 22
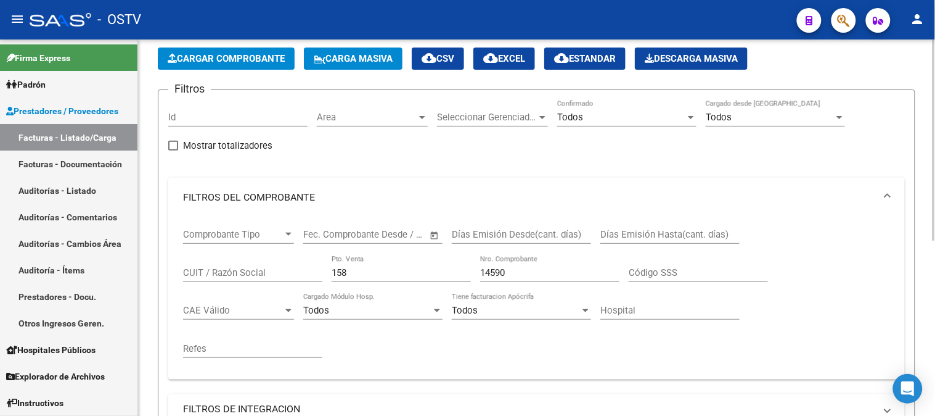
scroll to position [137, 0]
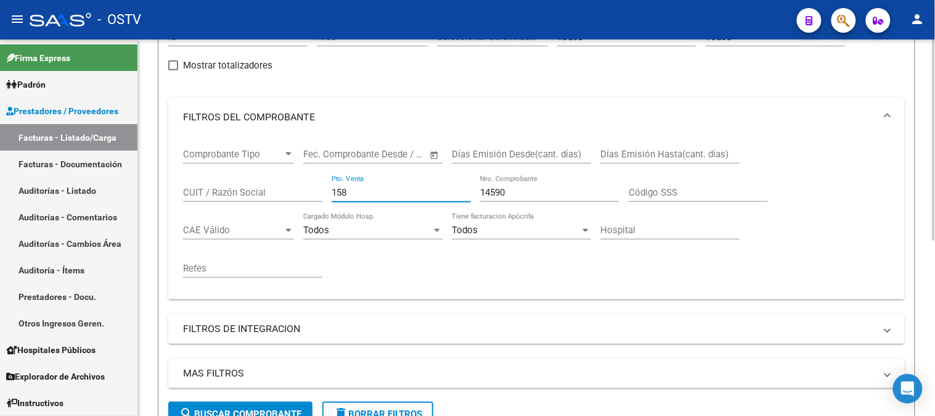
drag, startPoint x: 358, startPoint y: 188, endPoint x: 300, endPoint y: 179, distance: 58.0
click at [321, 191] on div "Comprobante Tipo Comprobante Tipo Start date – End date Fec. Comprobante Desde …" at bounding box center [536, 213] width 707 height 152
type input "113"
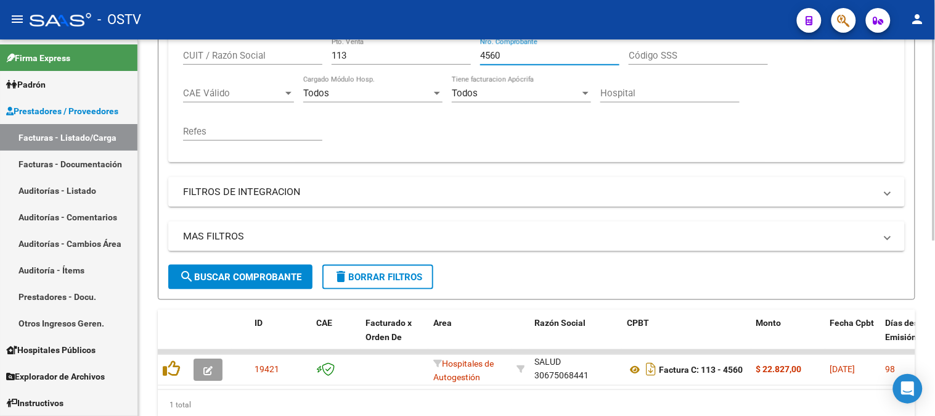
scroll to position [328, 0]
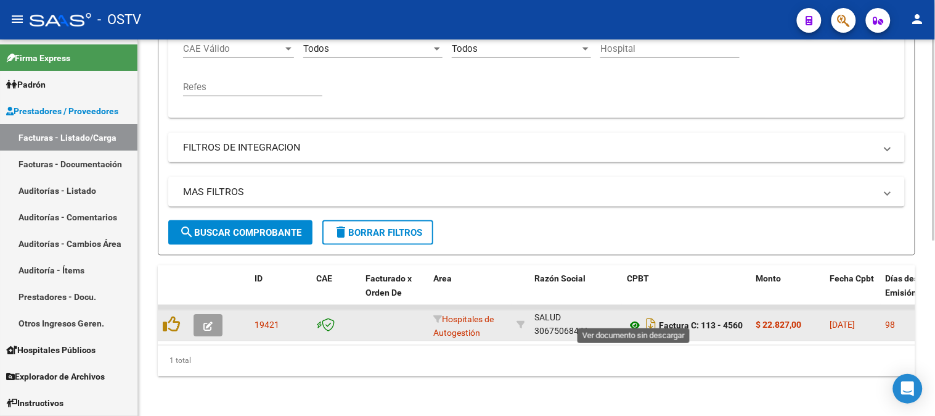
click at [633, 318] on icon at bounding box center [635, 325] width 16 height 15
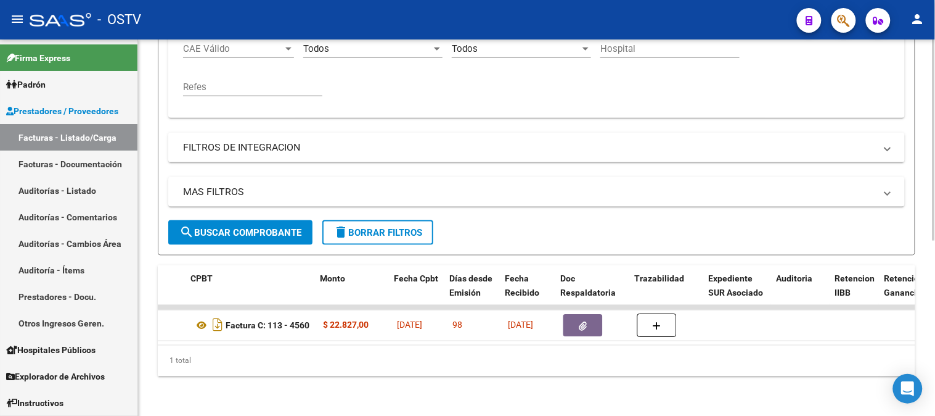
scroll to position [0, 436]
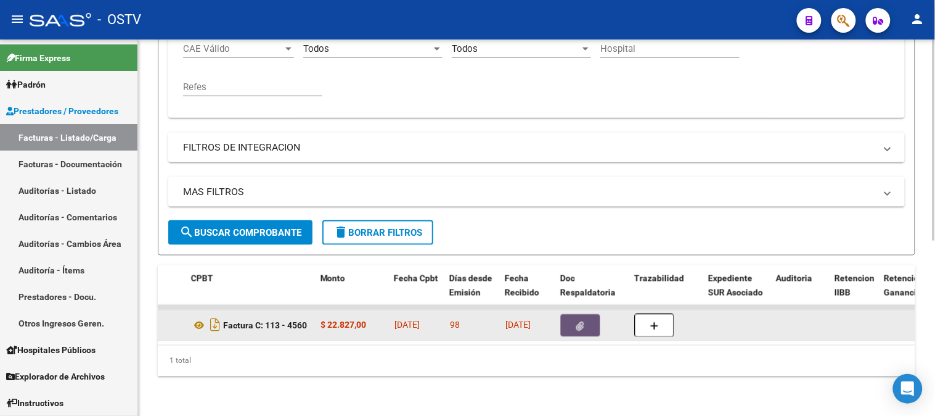
click at [570, 318] on button "button" at bounding box center [580, 325] width 39 height 22
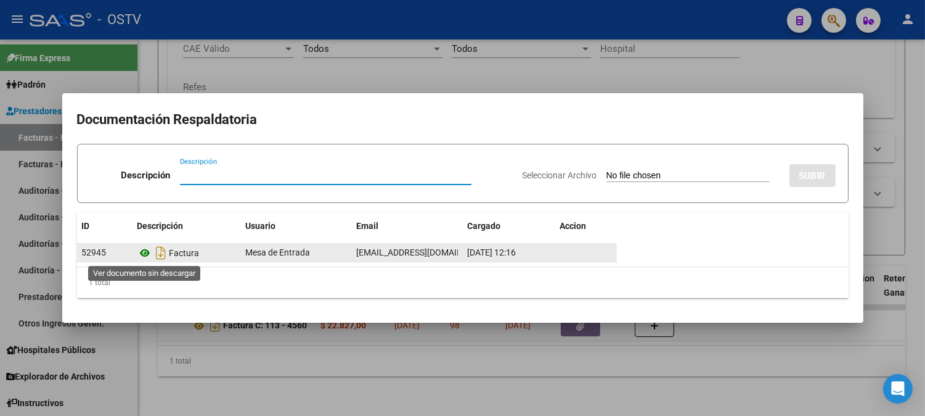
click at [147, 253] on icon at bounding box center [145, 252] width 16 height 15
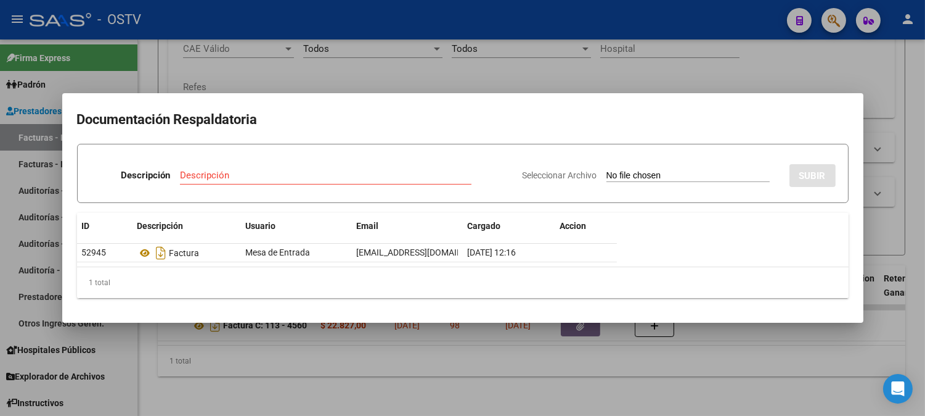
click at [390, 78] on div at bounding box center [462, 208] width 925 height 416
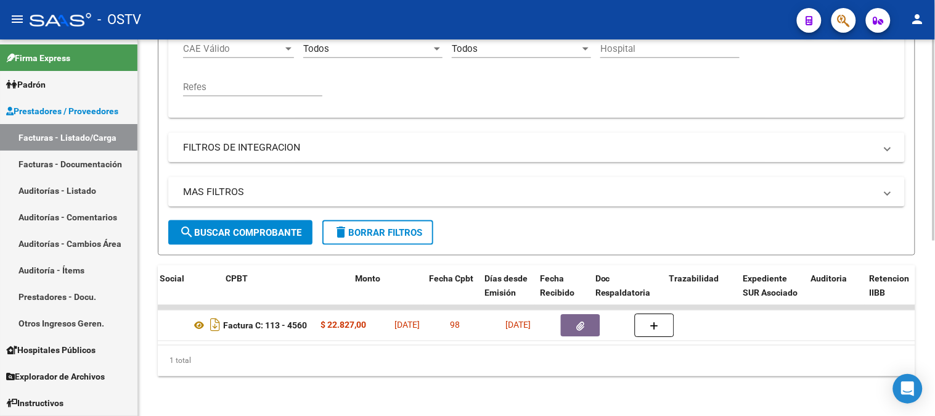
scroll to position [0, 0]
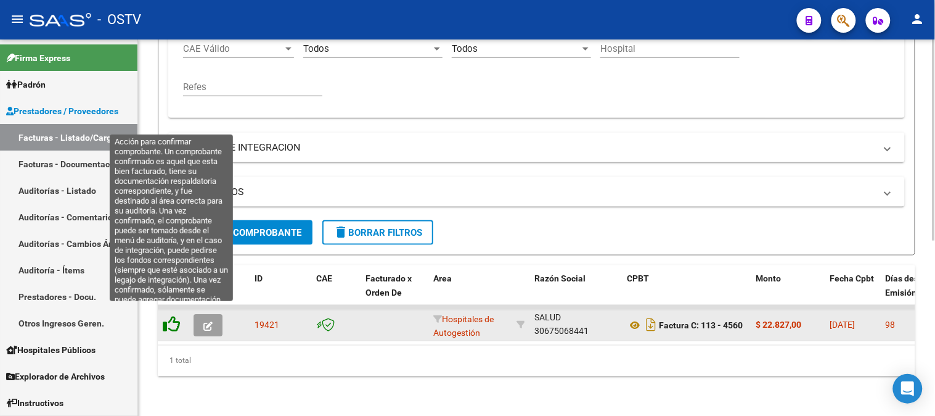
click at [173, 316] on icon at bounding box center [171, 324] width 17 height 17
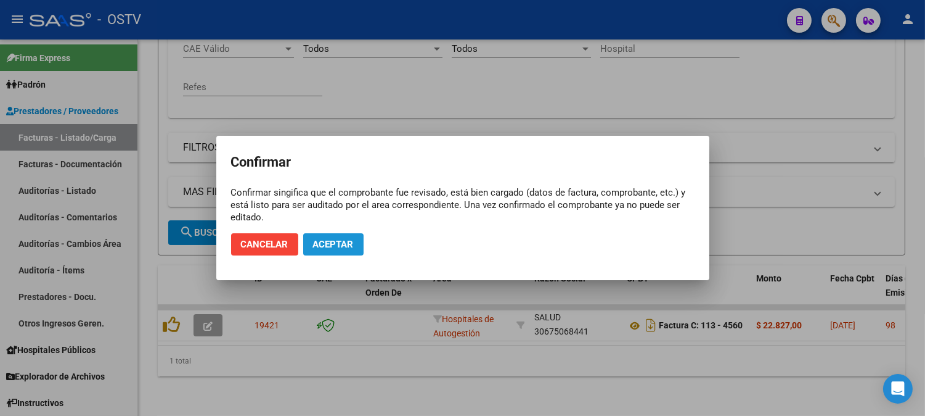
click at [349, 242] on span "Aceptar" at bounding box center [333, 244] width 41 height 11
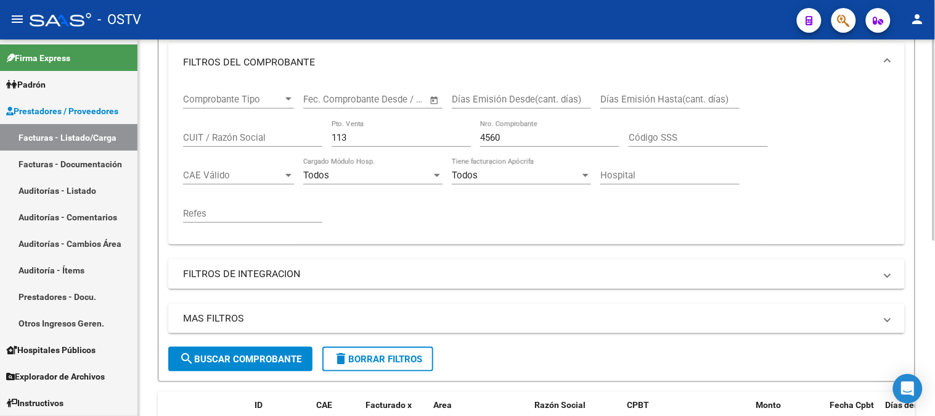
scroll to position [191, 0]
drag, startPoint x: 501, startPoint y: 141, endPoint x: 485, endPoint y: 142, distance: 16.7
click at [485, 142] on input "4560" at bounding box center [549, 138] width 139 height 11
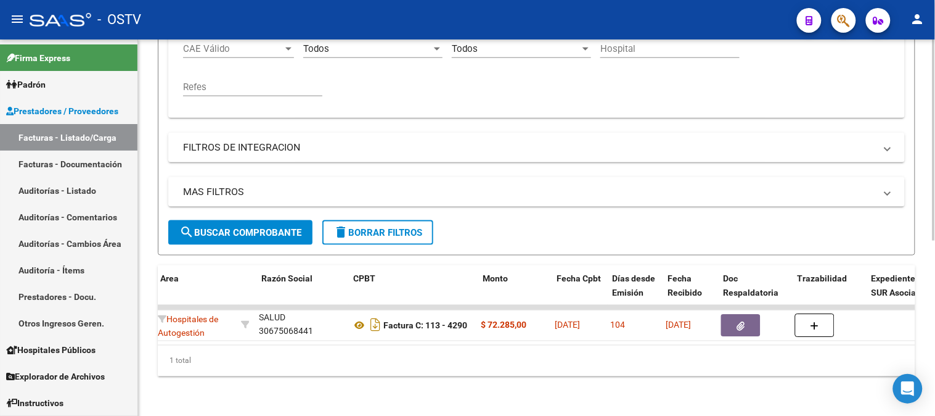
scroll to position [0, 273]
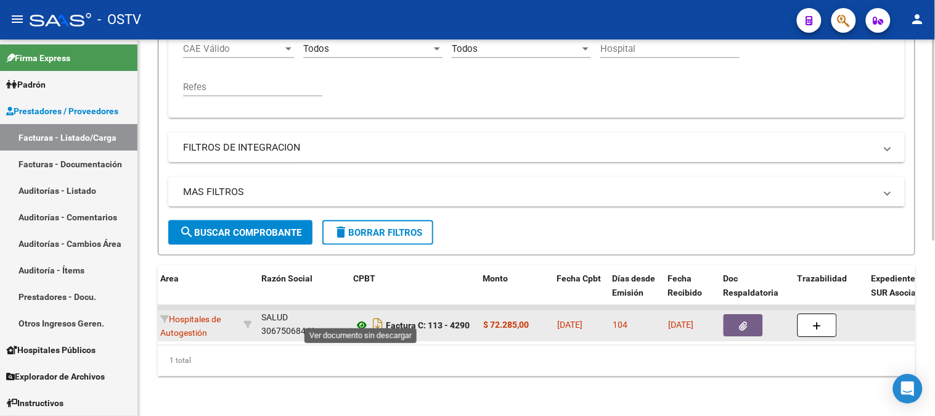
type input "4290"
click at [361, 318] on icon at bounding box center [362, 325] width 16 height 15
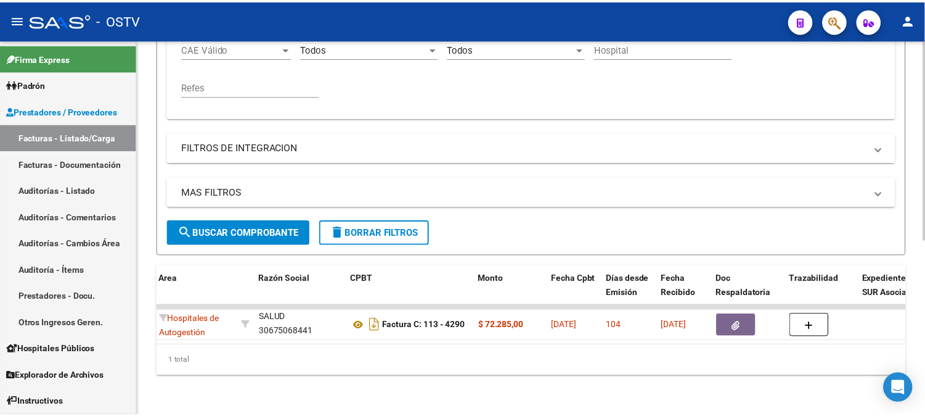
scroll to position [0, 0]
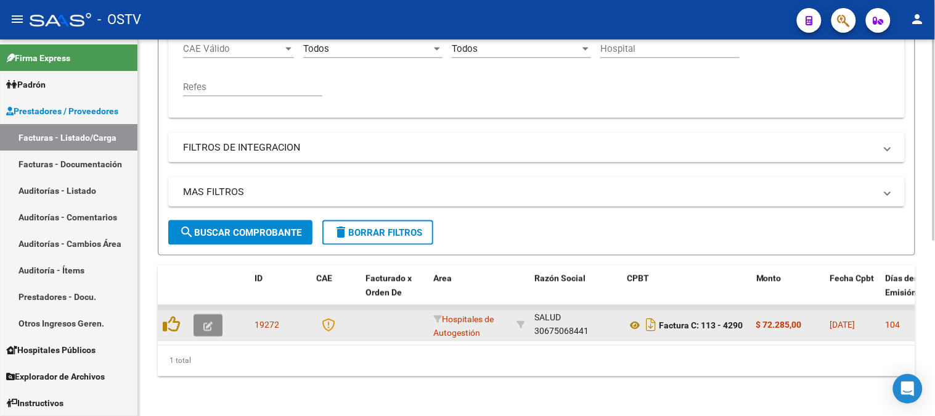
click at [207, 321] on icon "button" at bounding box center [207, 325] width 9 height 9
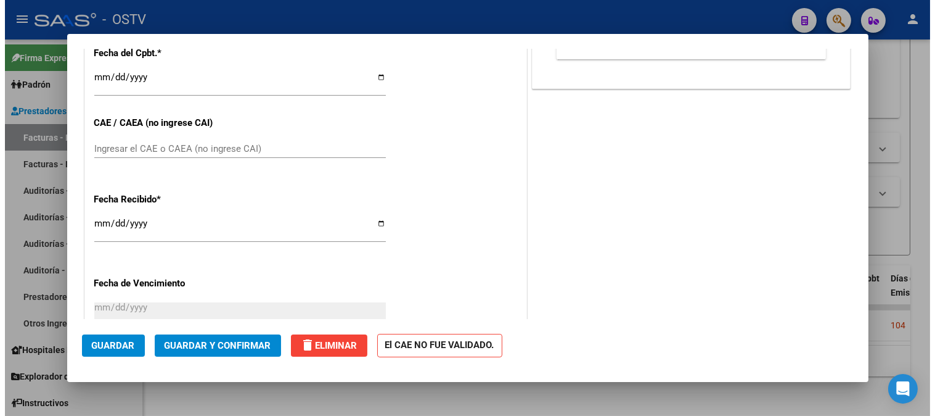
scroll to position [616, 0]
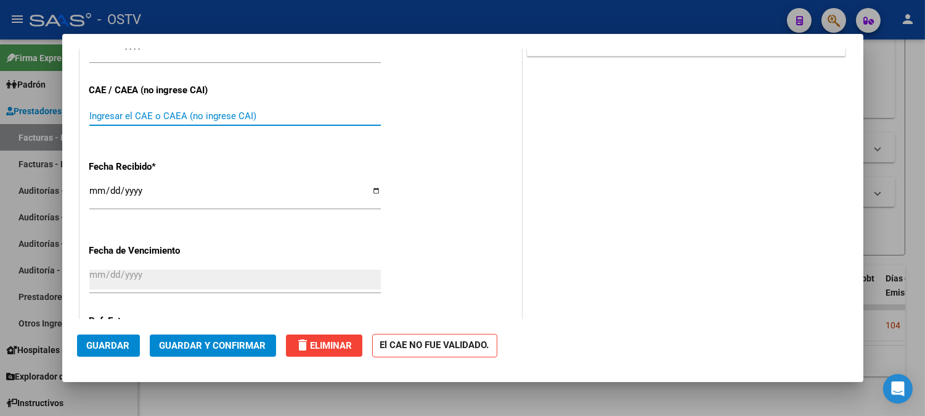
click at [201, 115] on input "Ingresar el CAE o CAEA (no ingrese CAI)" at bounding box center [235, 115] width 292 height 11
paste input "75191110606148"
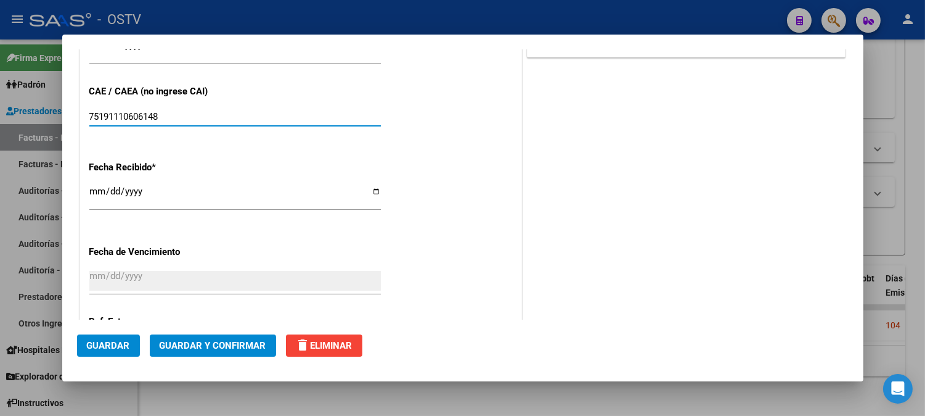
type input "75191110606148"
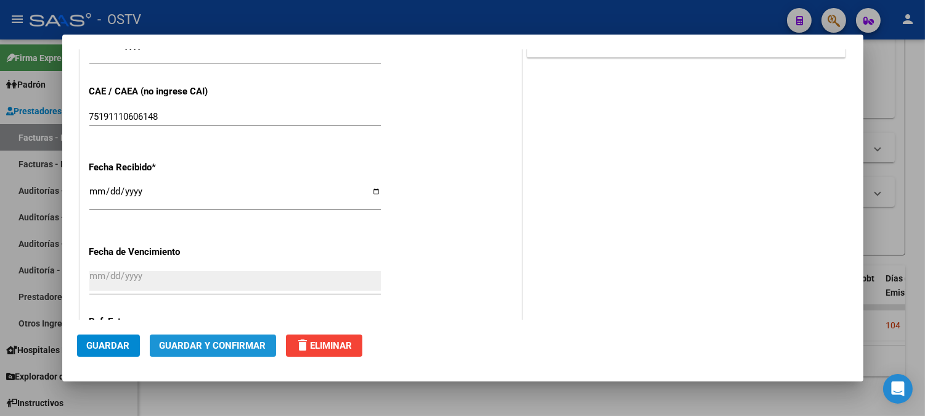
click at [214, 343] on span "Guardar y Confirmar" at bounding box center [213, 345] width 107 height 11
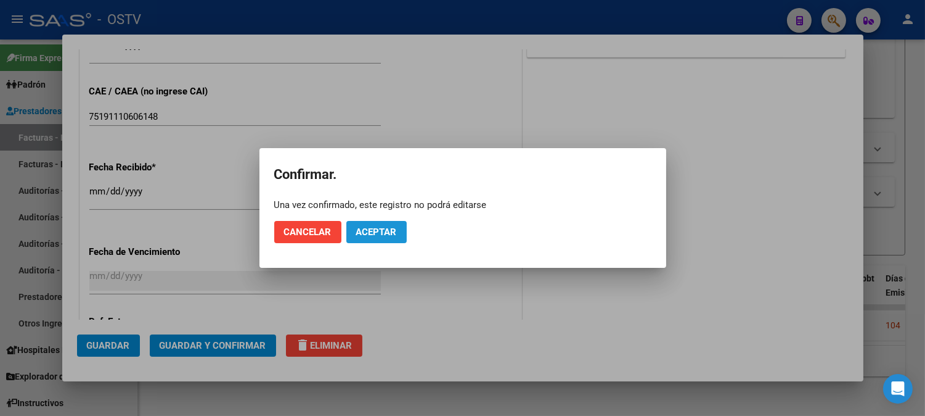
click at [369, 237] on button "Aceptar" at bounding box center [376, 232] width 60 height 22
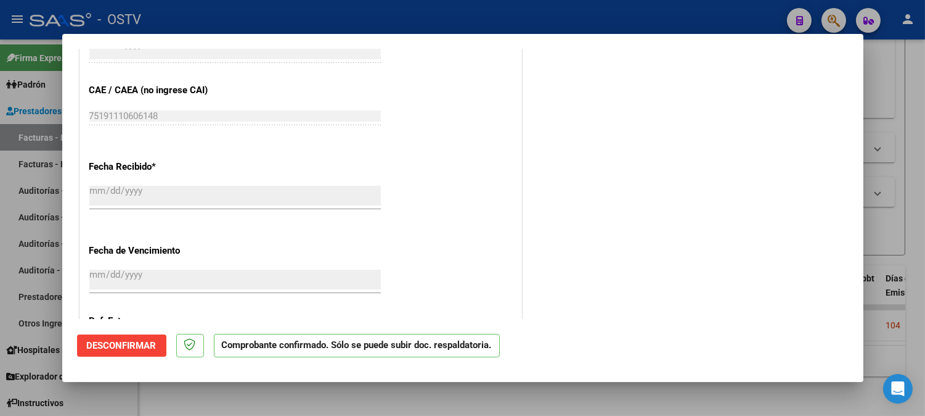
click at [524, 398] on div at bounding box center [462, 208] width 925 height 416
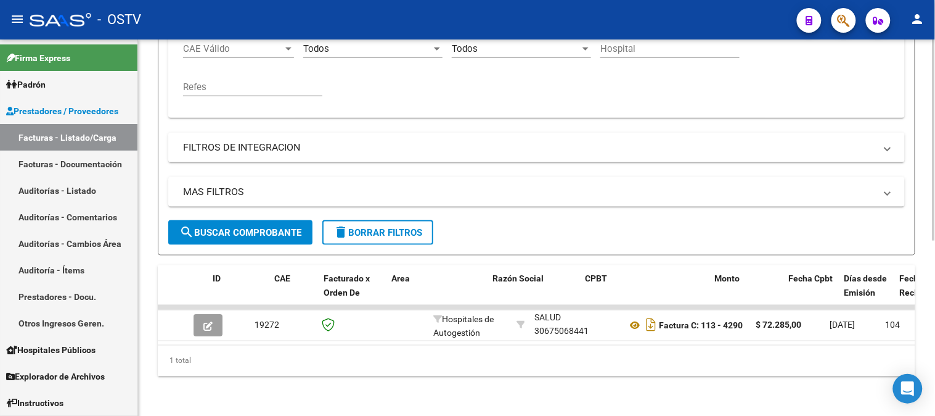
scroll to position [0, 662]
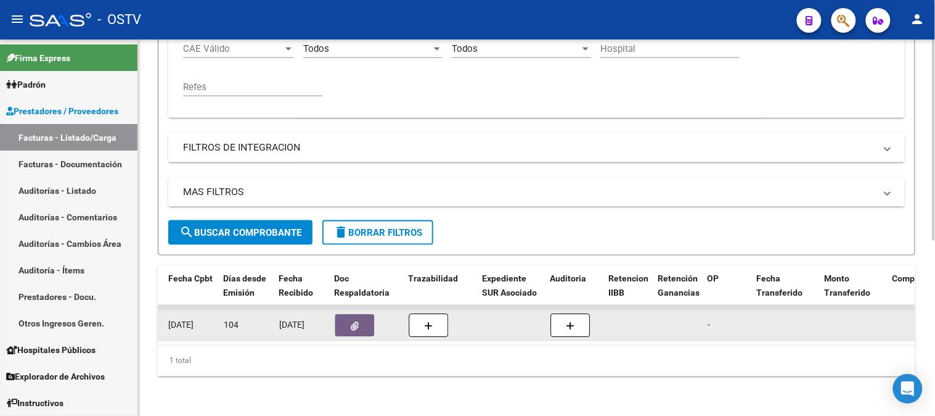
click at [354, 321] on icon "button" at bounding box center [355, 325] width 8 height 9
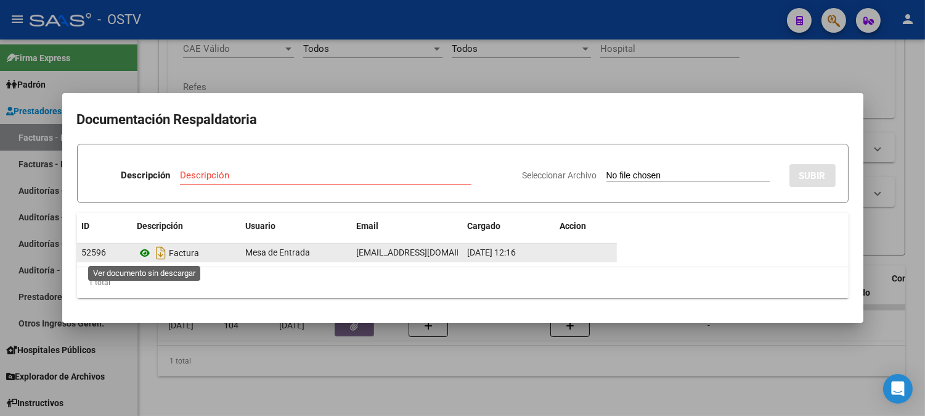
click at [145, 250] on icon at bounding box center [145, 252] width 16 height 15
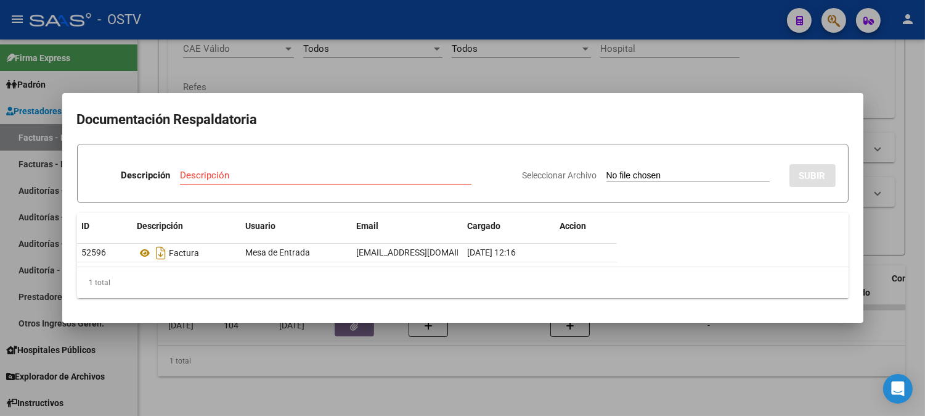
click at [388, 75] on div at bounding box center [462, 208] width 925 height 416
